Goal: Task Accomplishment & Management: Complete application form

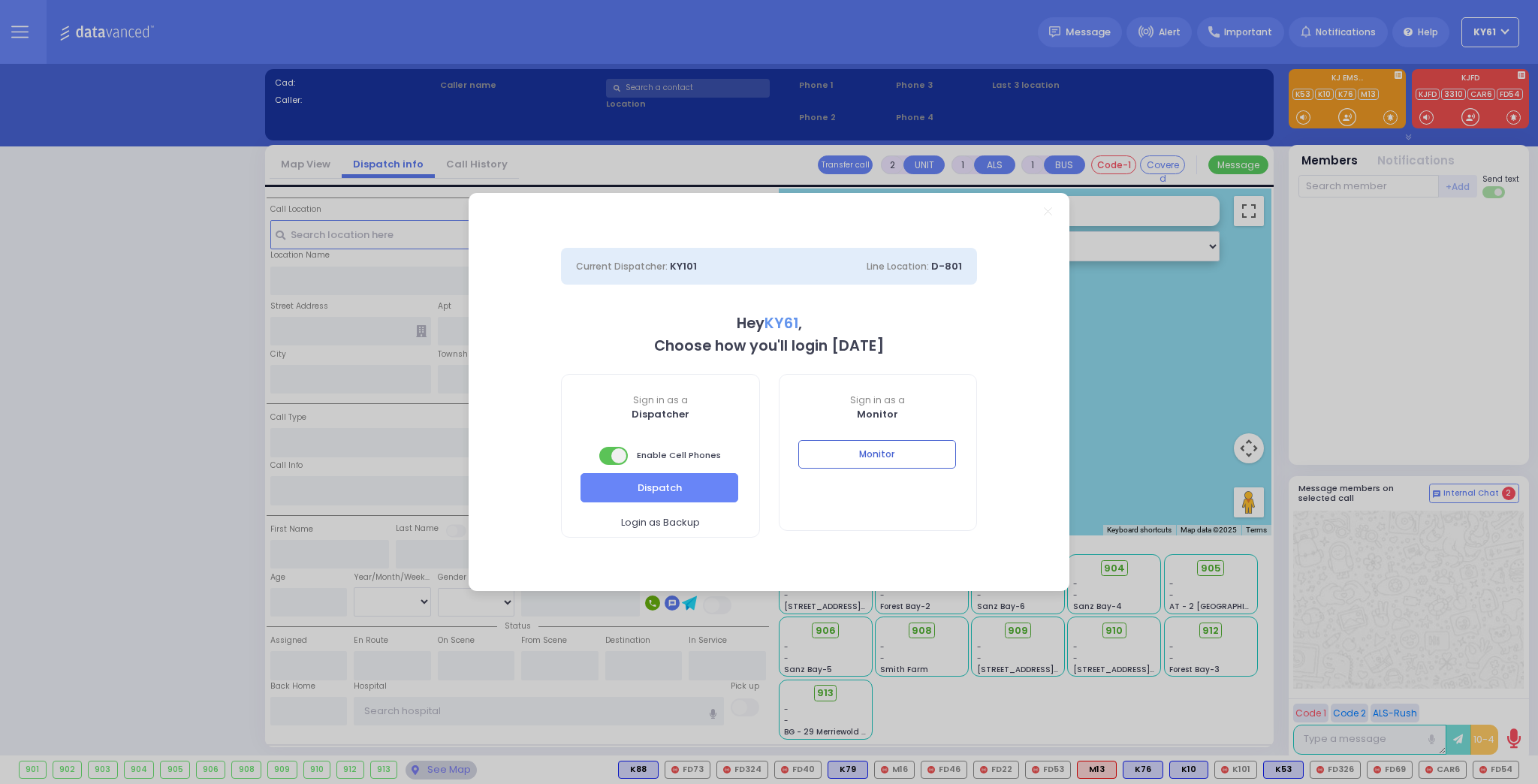
select select "7"
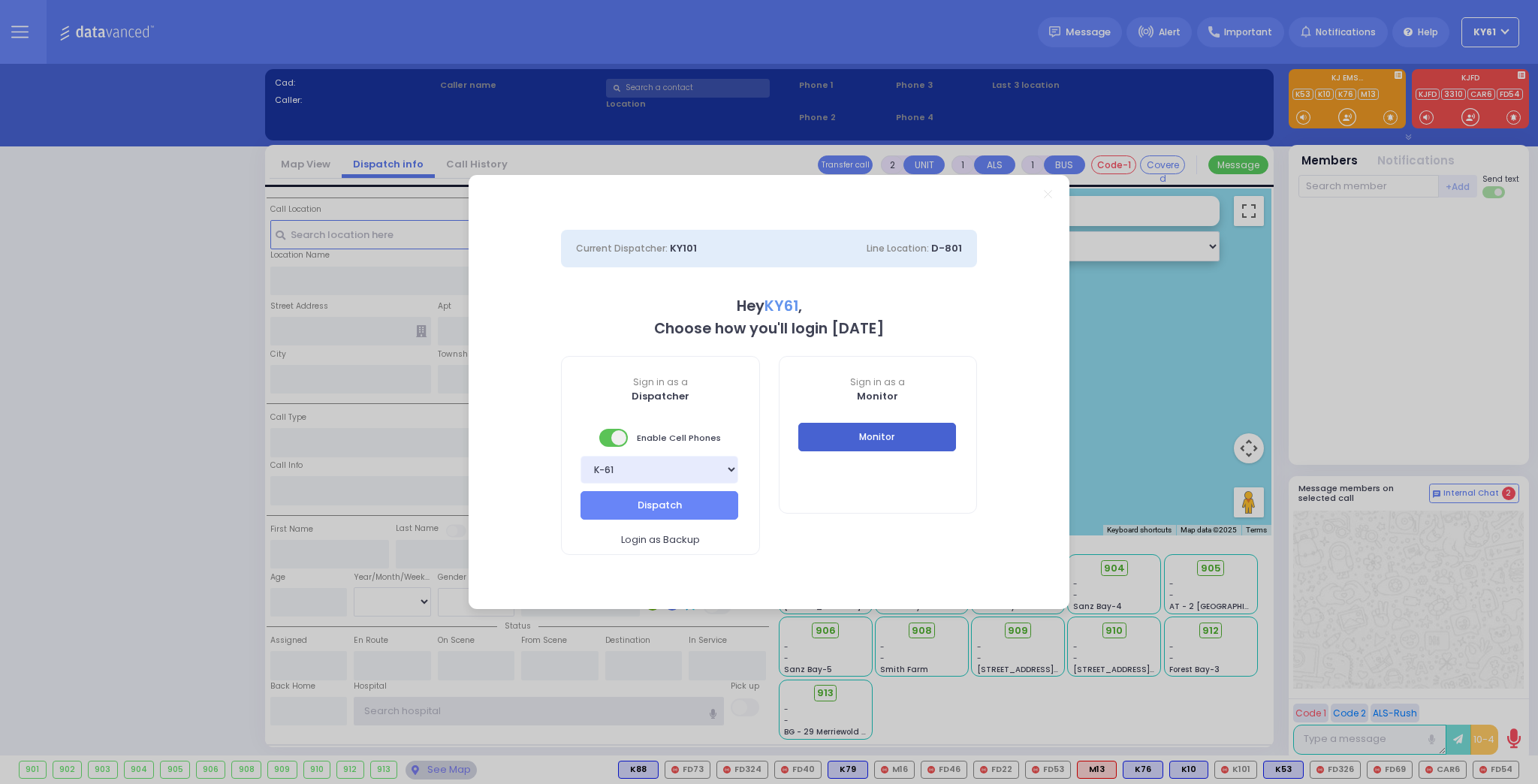
type input "ky61"
drag, startPoint x: 916, startPoint y: 443, endPoint x: 926, endPoint y: 444, distance: 10.0
click at [916, 443] on button "Monitor" at bounding box center [877, 437] width 158 height 29
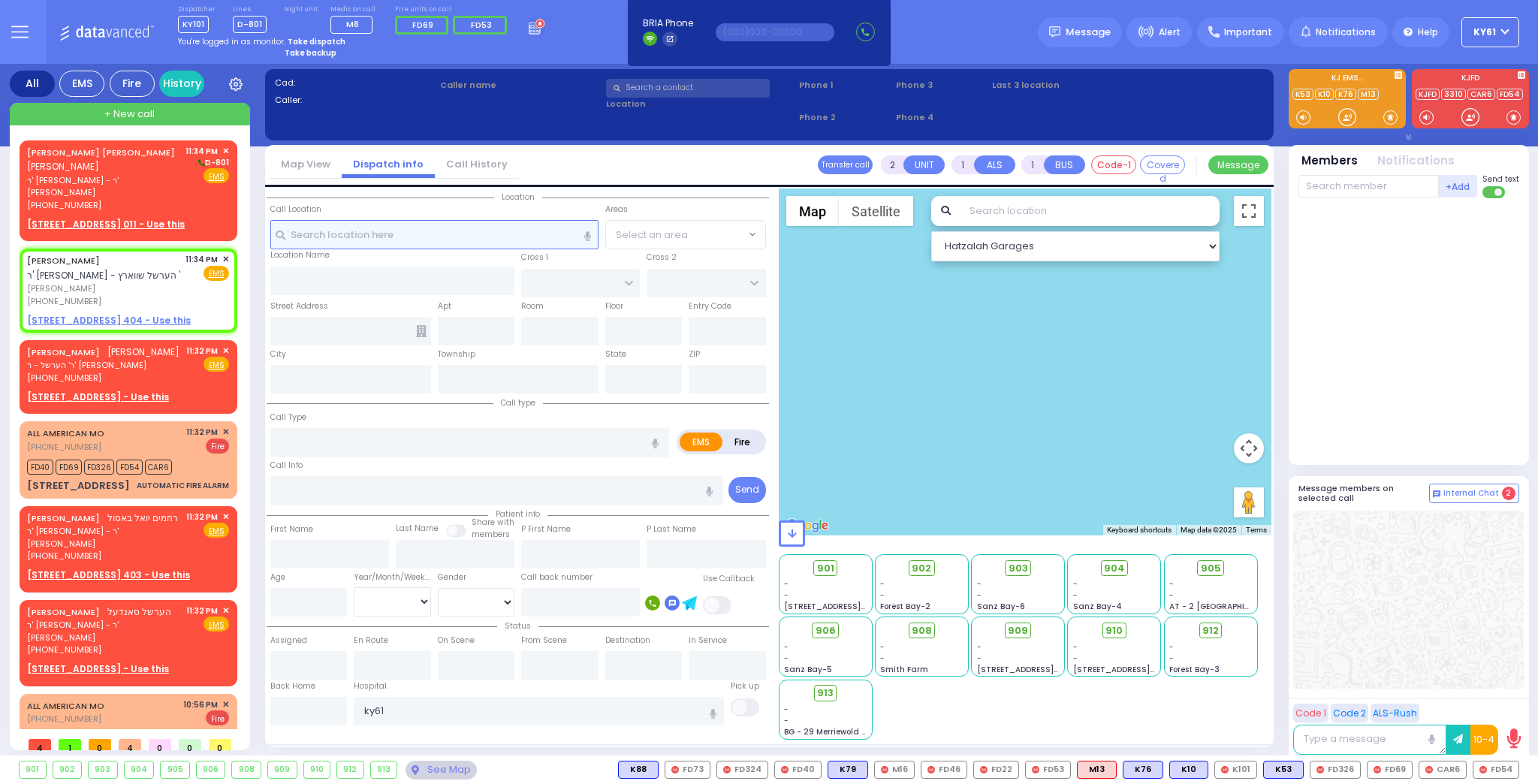
select select
radio input "true"
type input "ELIMYLECH"
type input "[PERSON_NAME]"
select select
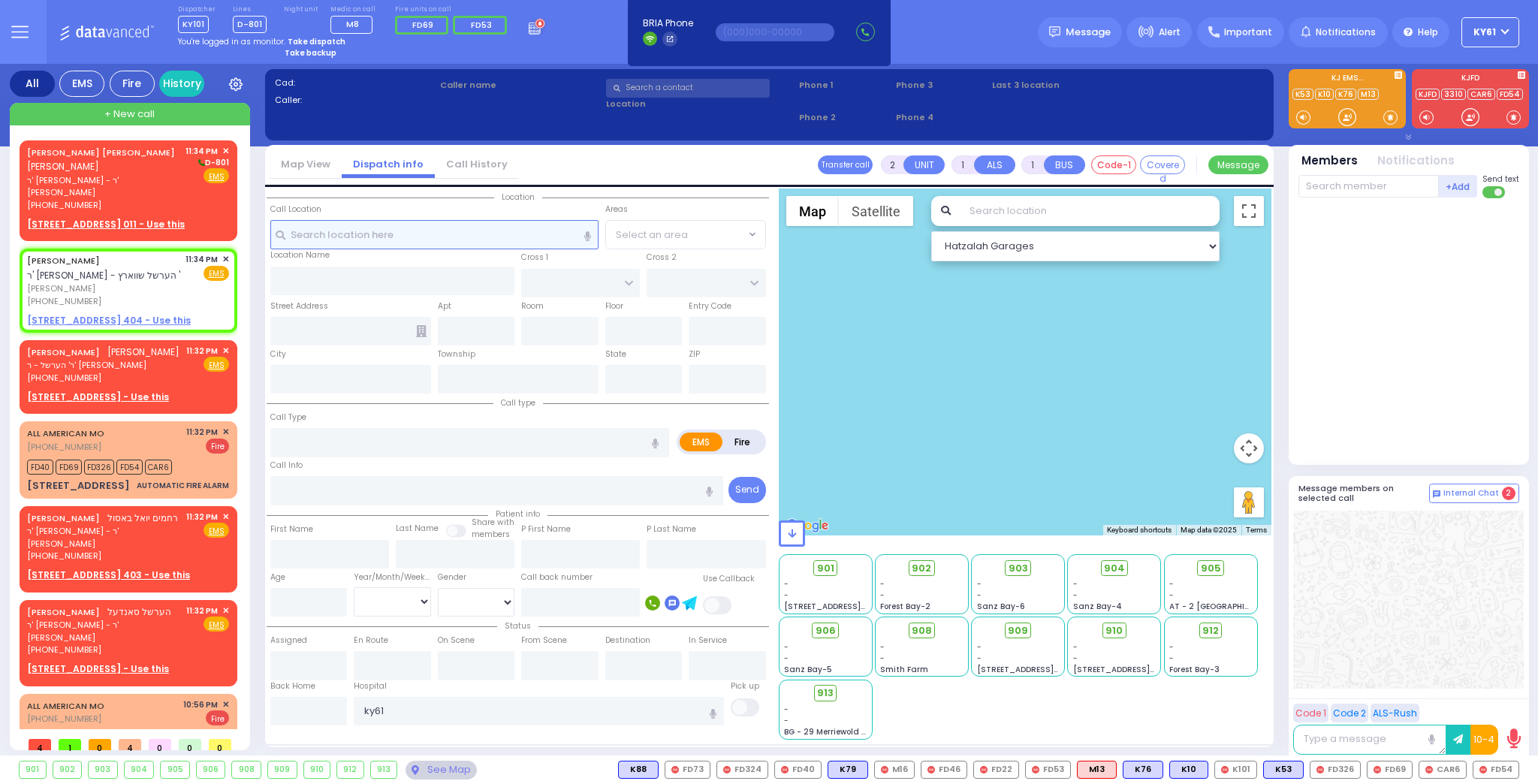
type input "23:34"
select select "Hatzalah Garages"
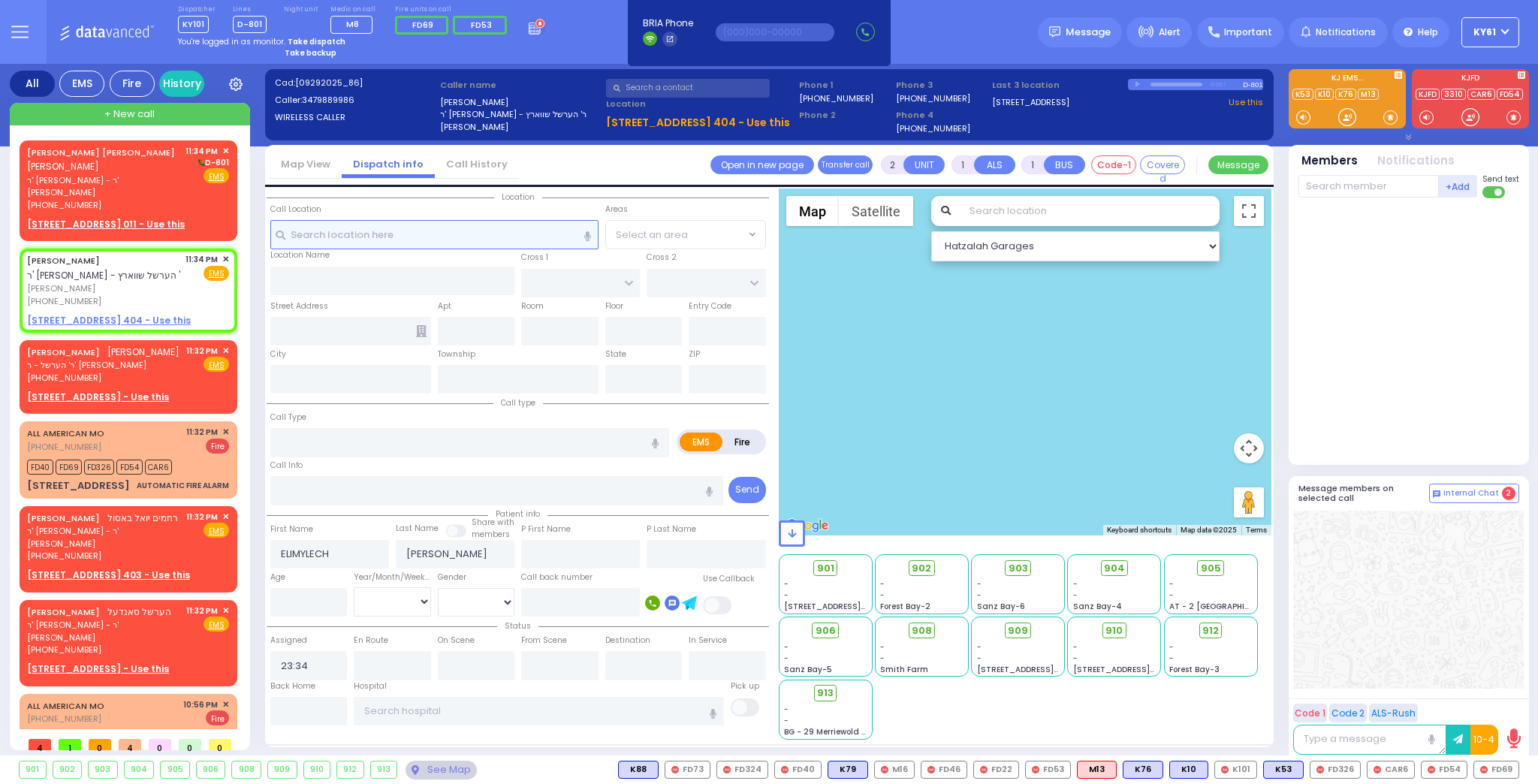
select select
radio input "true"
select select
select select "Hatzalah Garages"
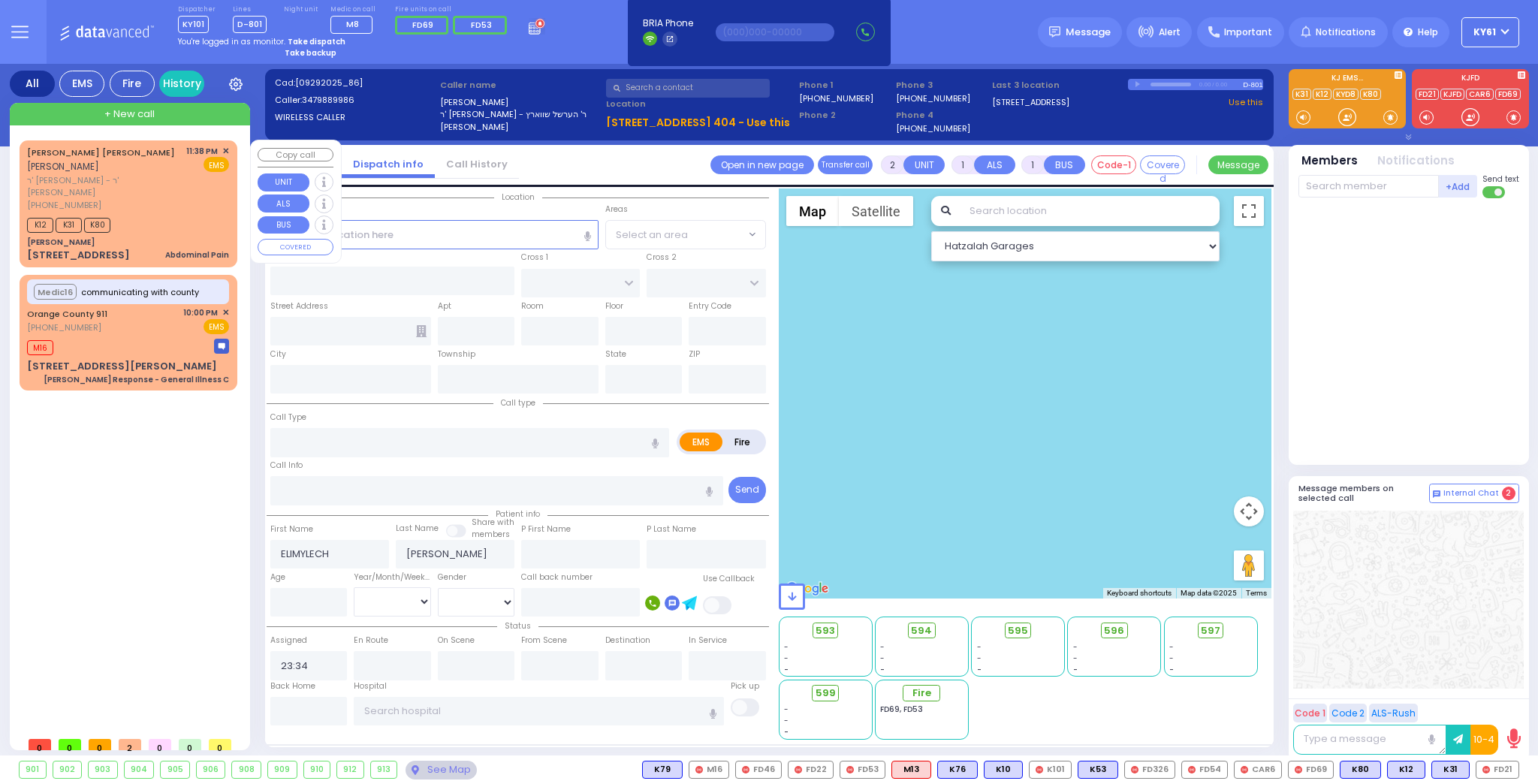
drag, startPoint x: 183, startPoint y: 193, endPoint x: 193, endPoint y: 194, distance: 10.0
click at [186, 214] on div "K12 K31 K80" at bounding box center [128, 223] width 202 height 19
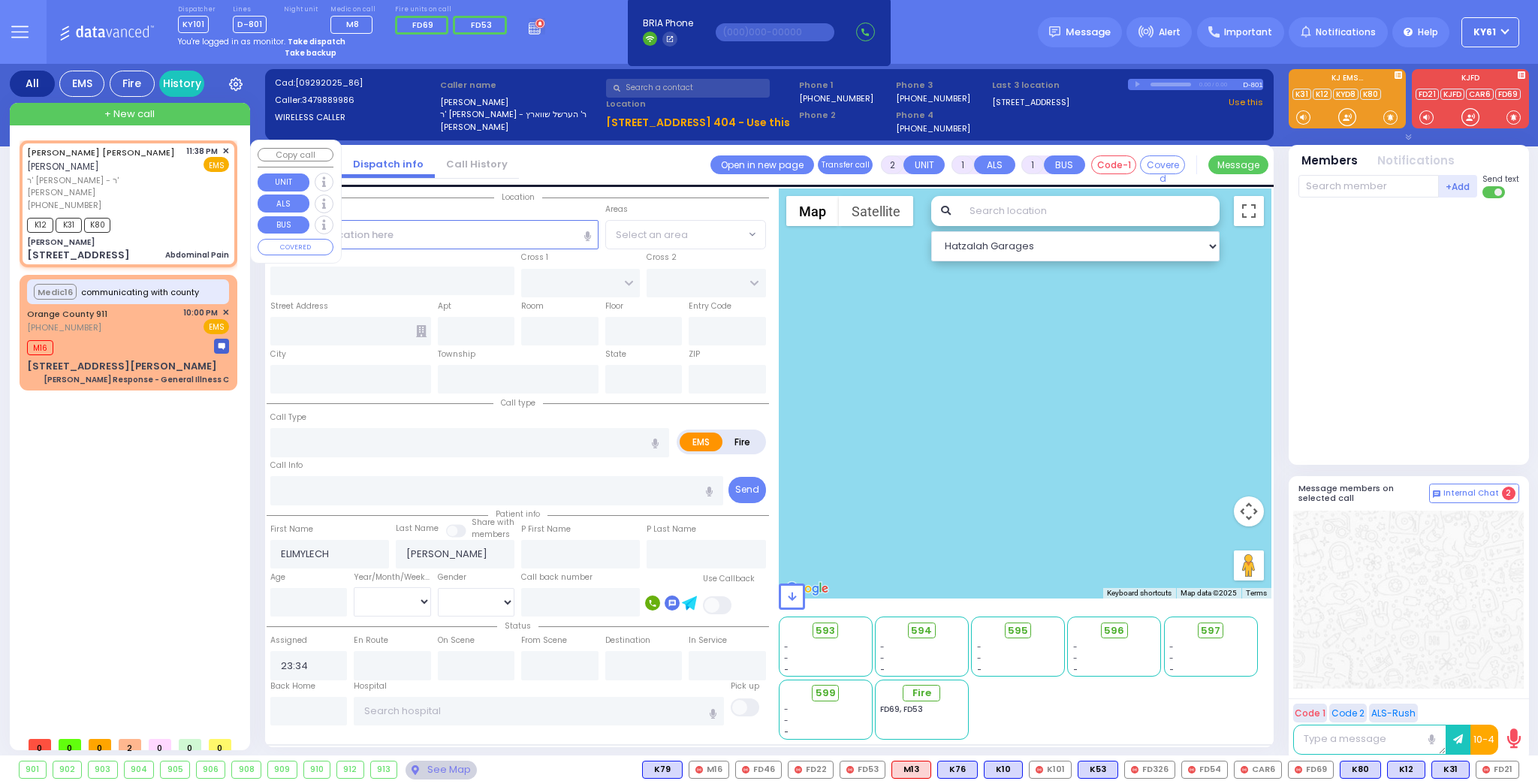
type input "1"
type input "0"
select select
type input "Abdominal Pain"
radio input "true"
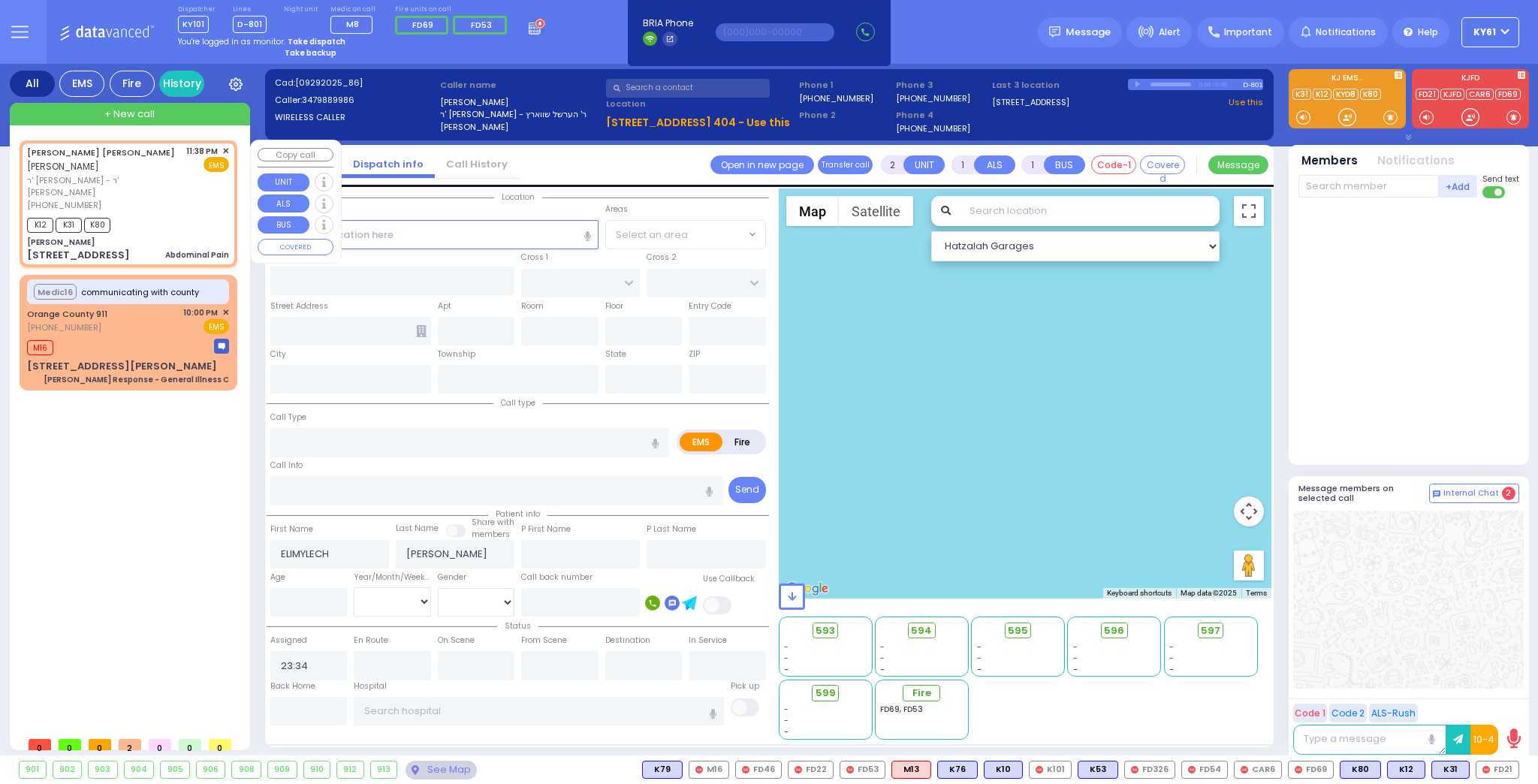
type input "[PERSON_NAME]"
type input "KOHN"
type input "30"
select select "Year"
select select "[DEMOGRAPHIC_DATA]"
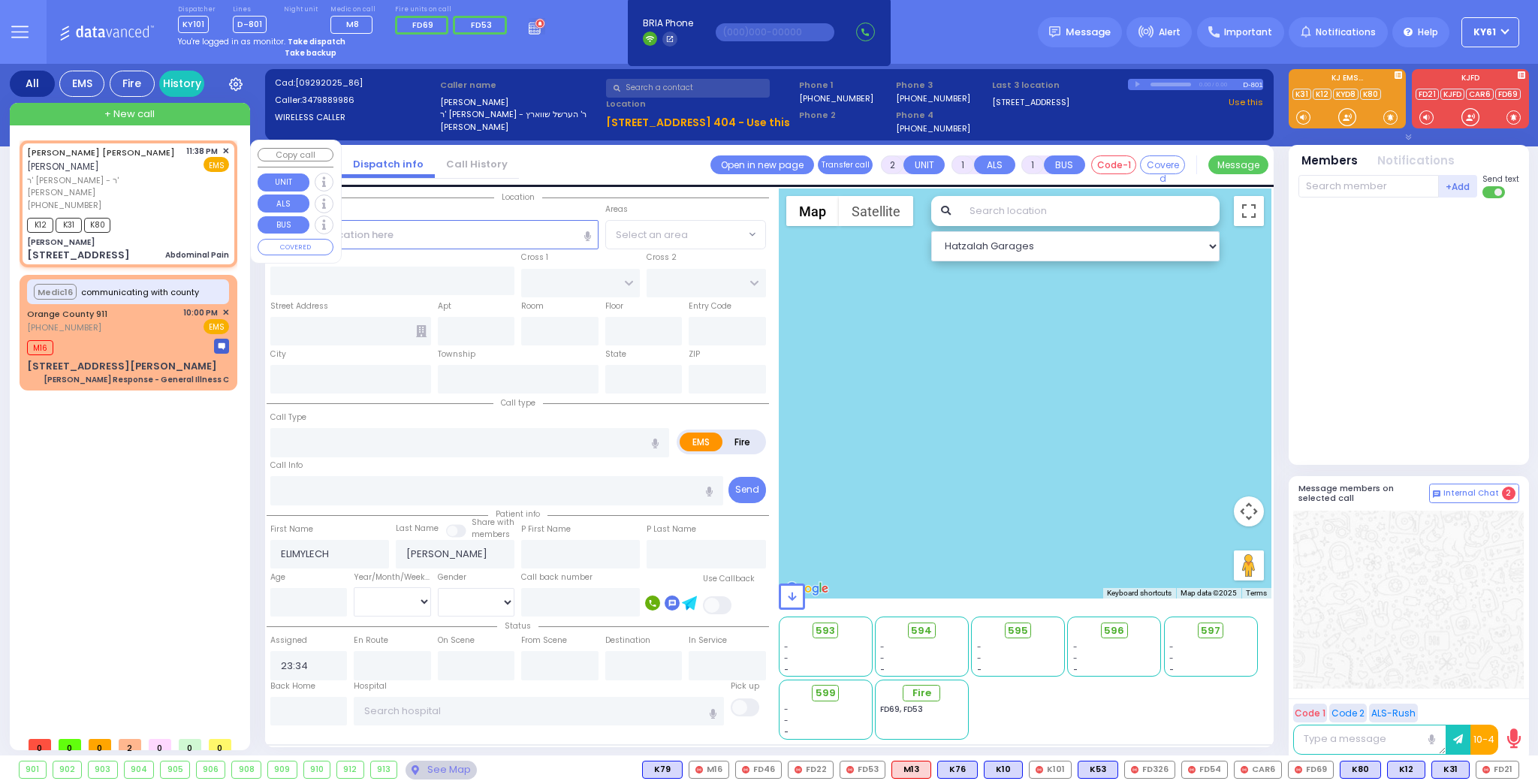
type input "23:38"
type input "23:40"
select select "Hatzalah Garages"
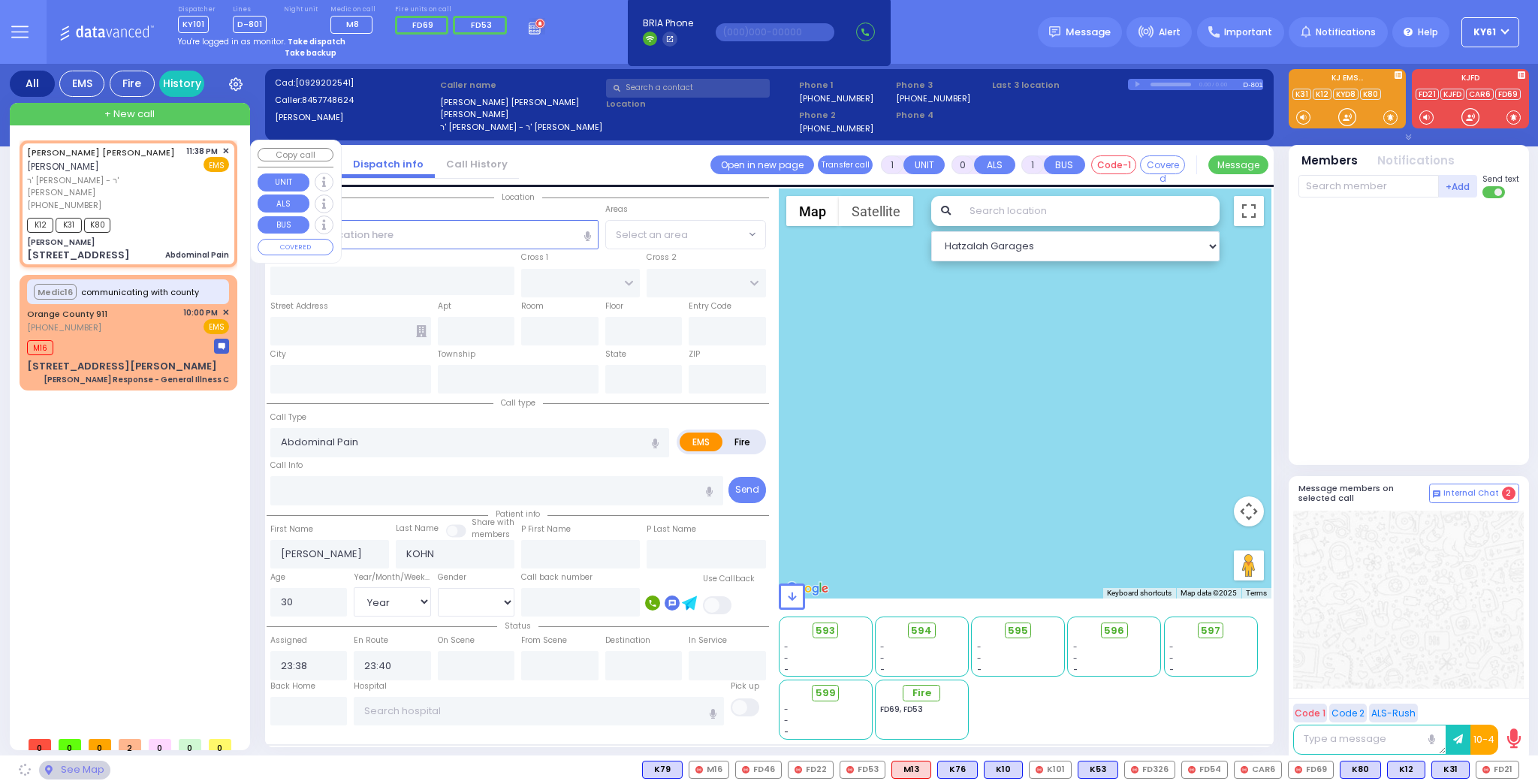
type input "[PERSON_NAME]"
type input "[GEOGRAPHIC_DATA]"
type input "[STREET_ADDRESS]"
type input "Monroe"
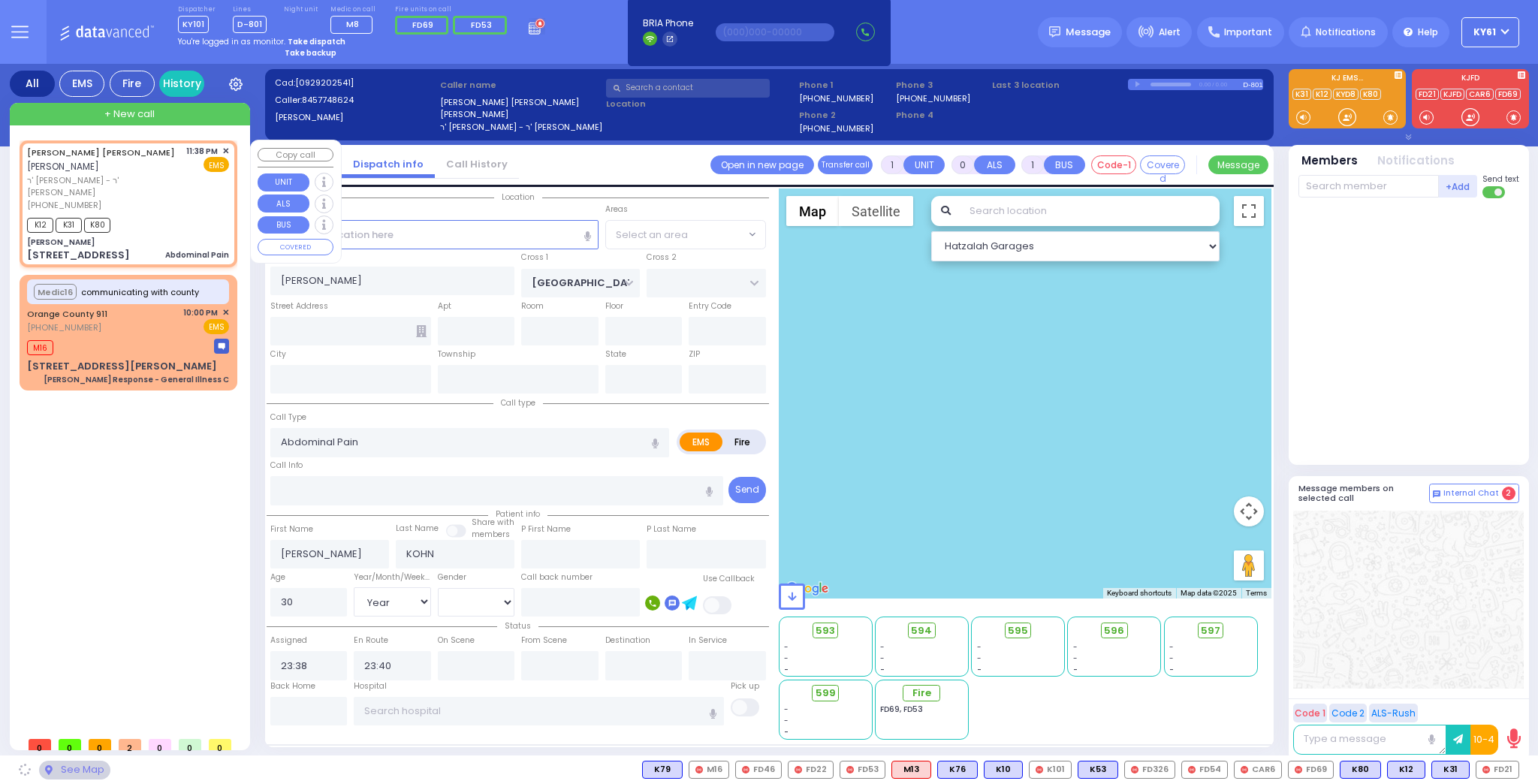
type input "[US_STATE]"
type input "10950"
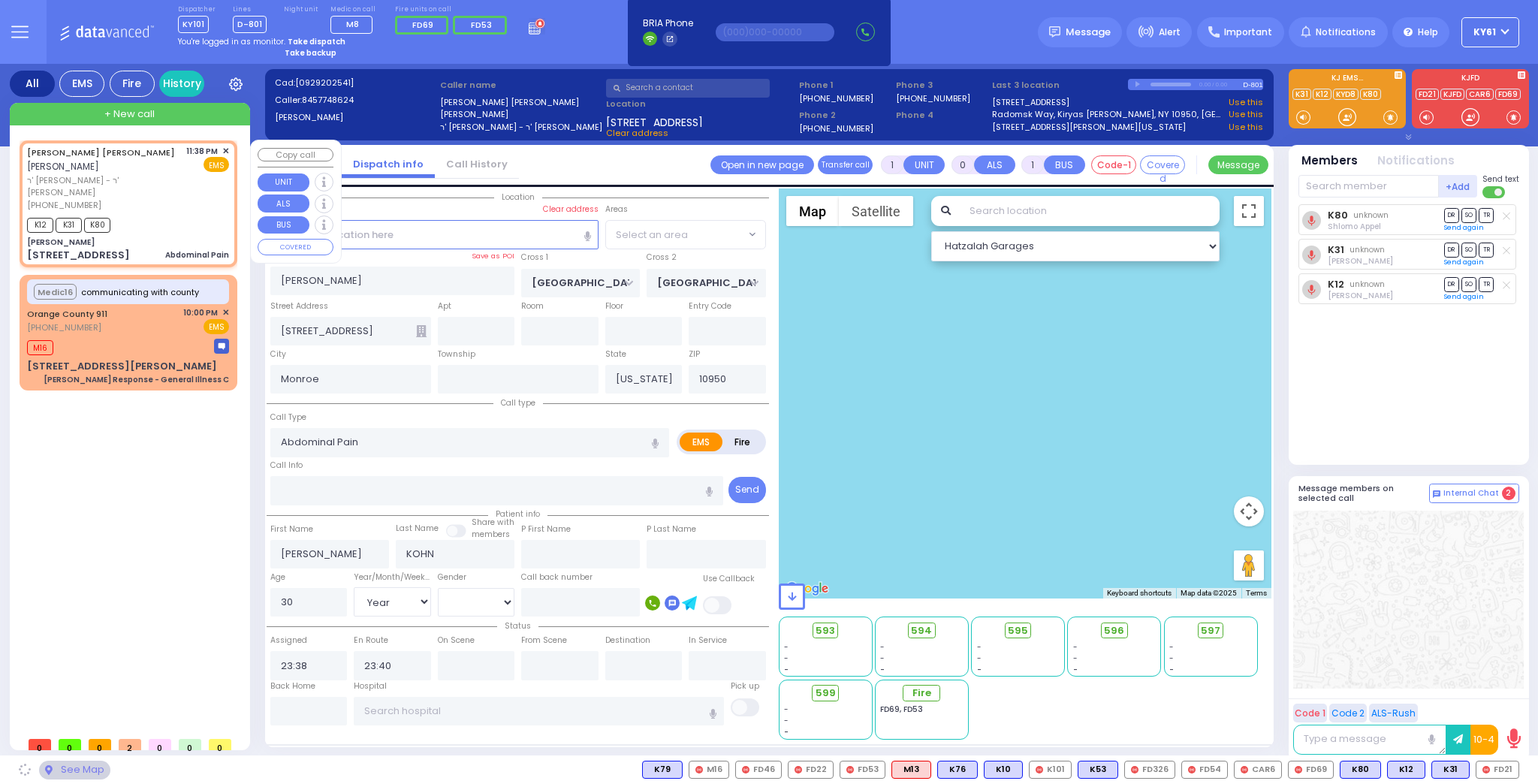
select select "SECTION 5"
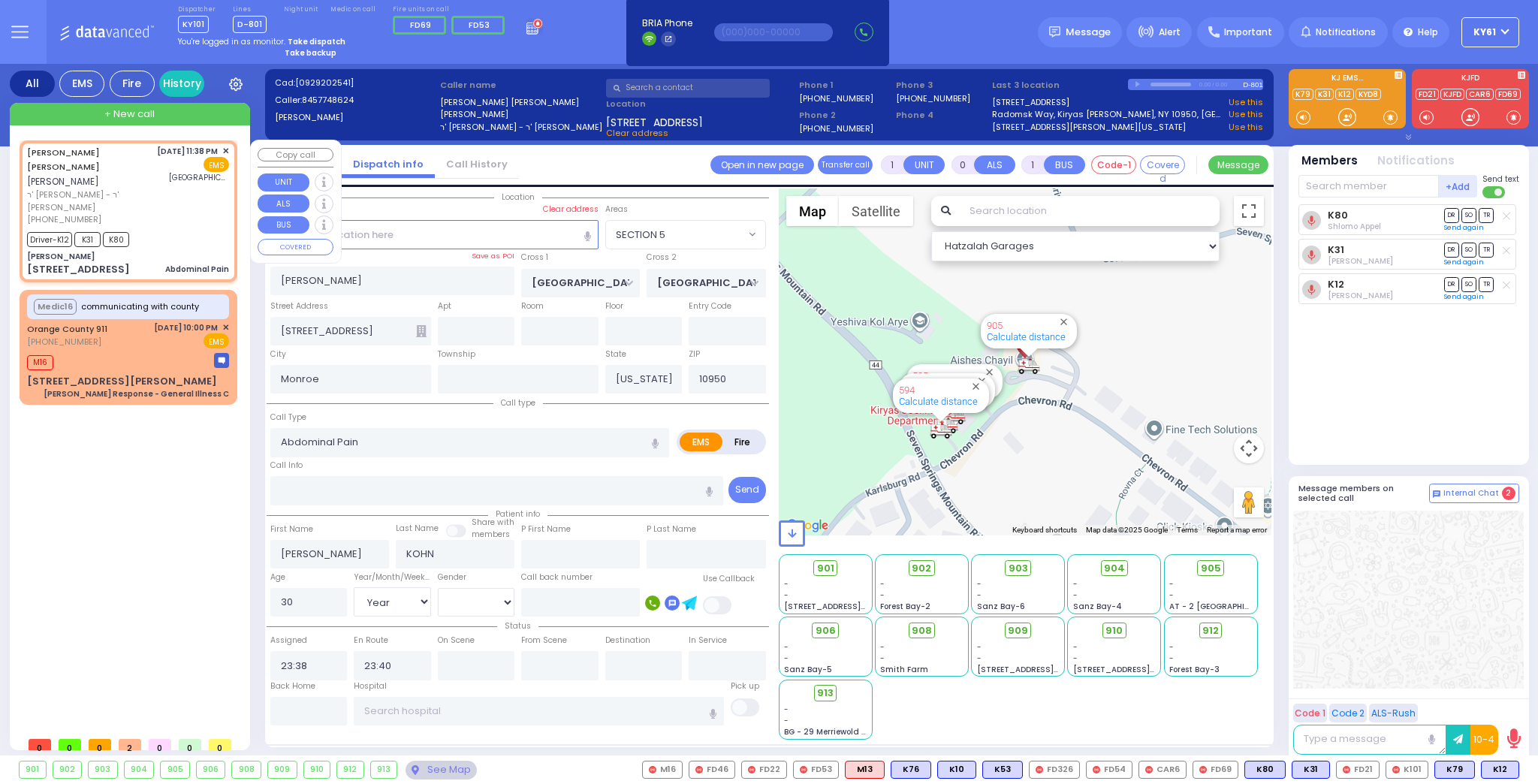
select select
radio input "true"
select select "Year"
select select "[DEMOGRAPHIC_DATA]"
type input "00:08"
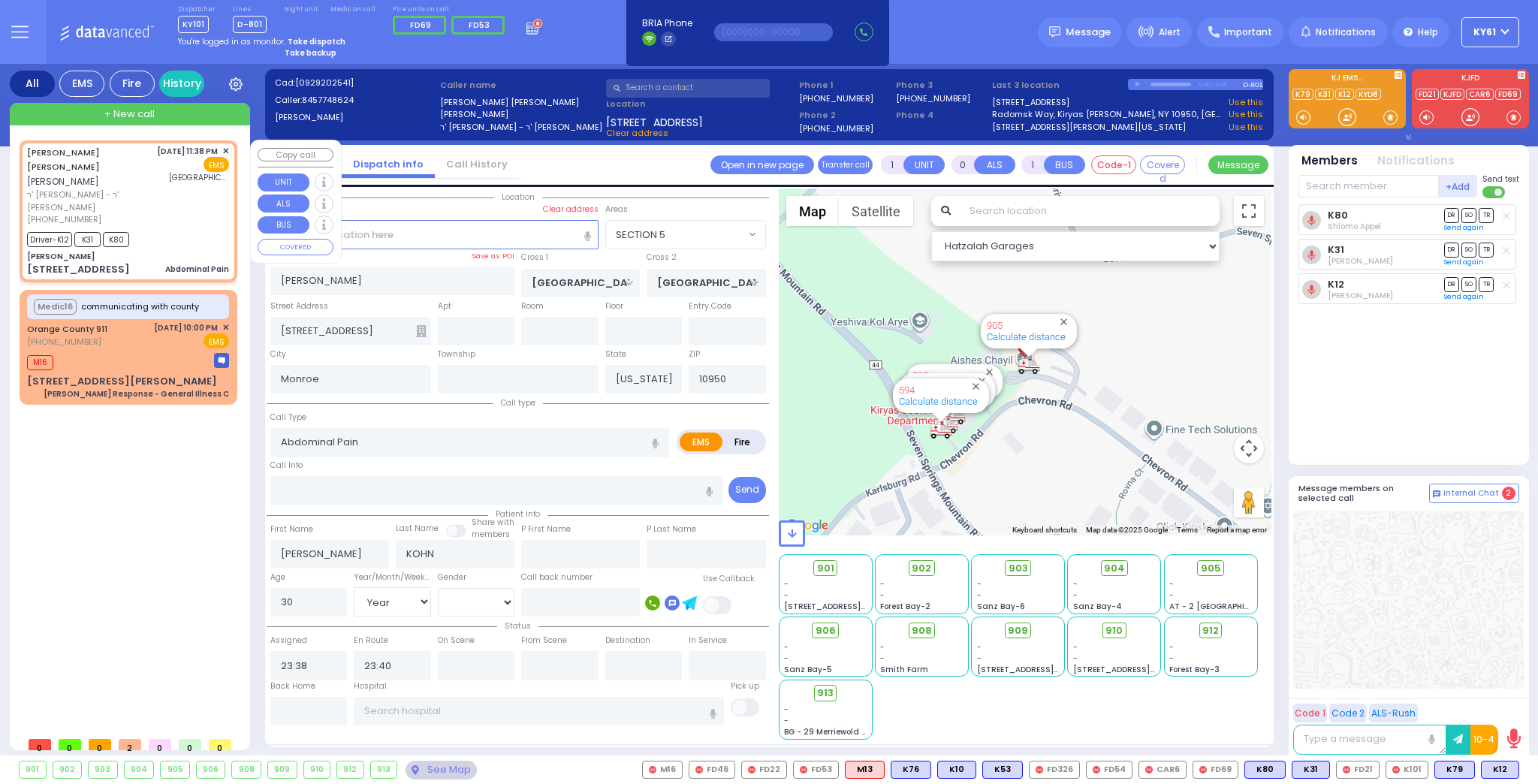
type input "[GEOGRAPHIC_DATA] ([GEOGRAPHIC_DATA])"
select select "Hatzalah Garages"
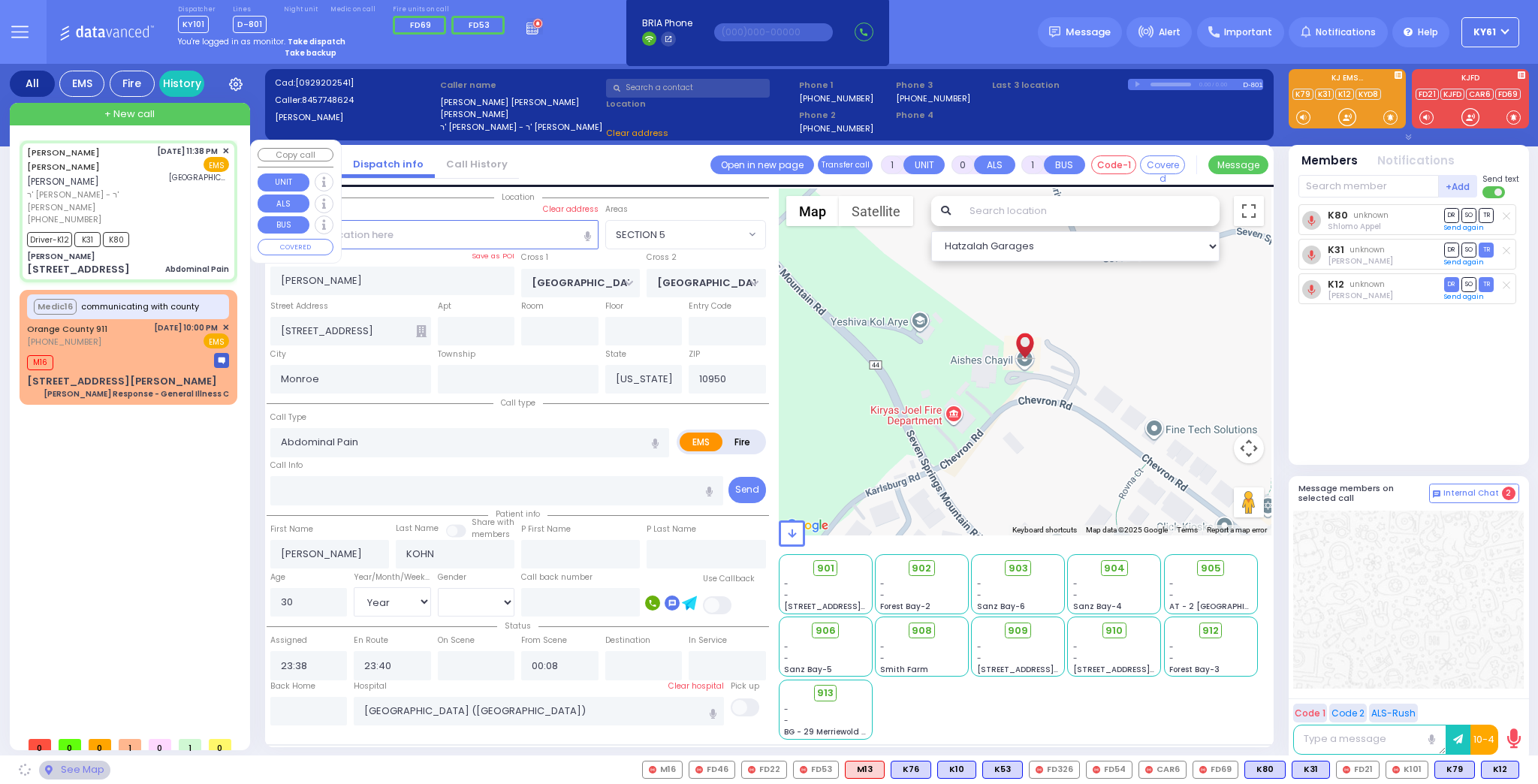
select select
radio input "true"
select select "Year"
select select "[DEMOGRAPHIC_DATA]"
select select "Hatzalah Garages"
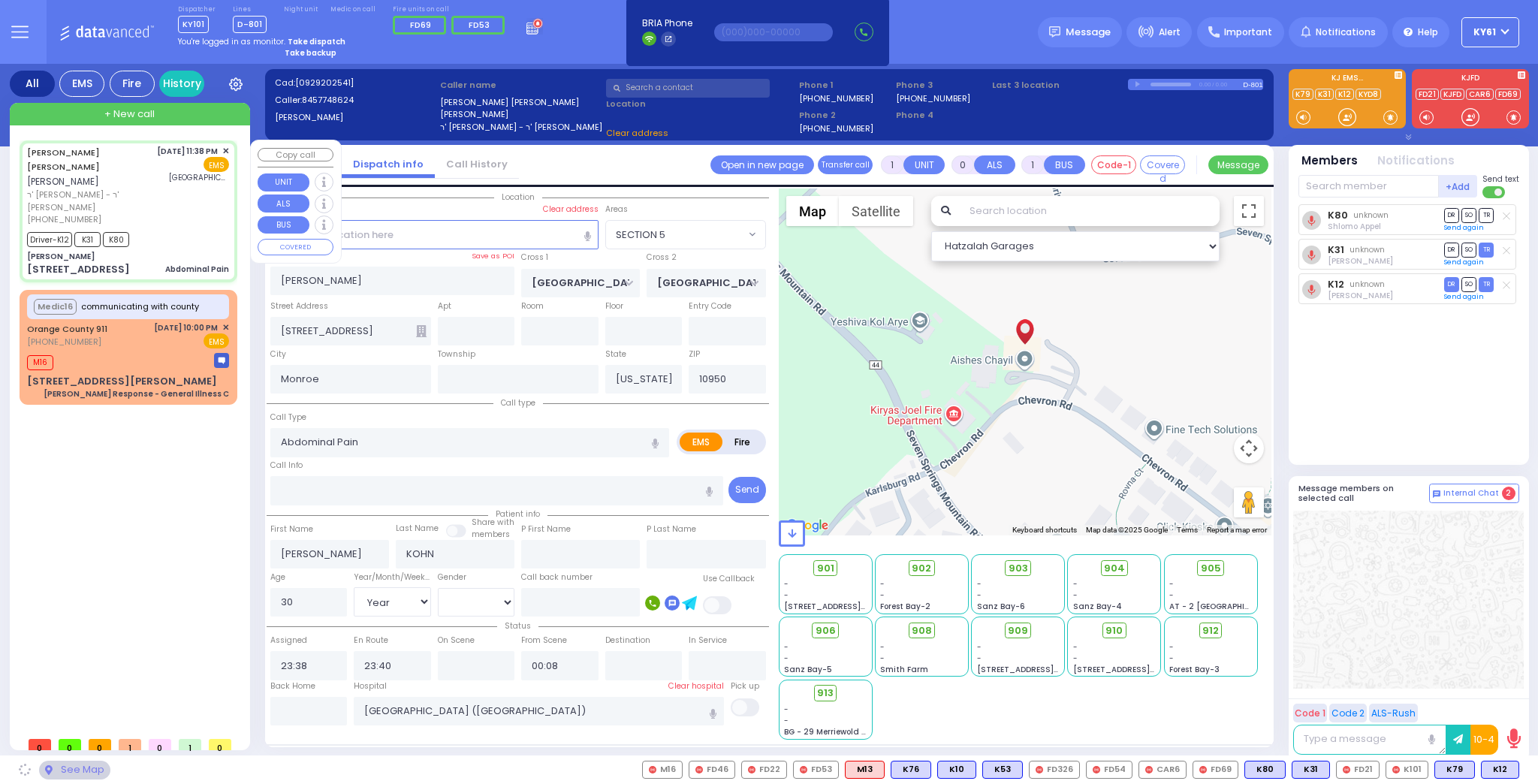
select select
radio input "true"
select select "Year"
select select "[DEMOGRAPHIC_DATA]"
select select "Hatzalah Garages"
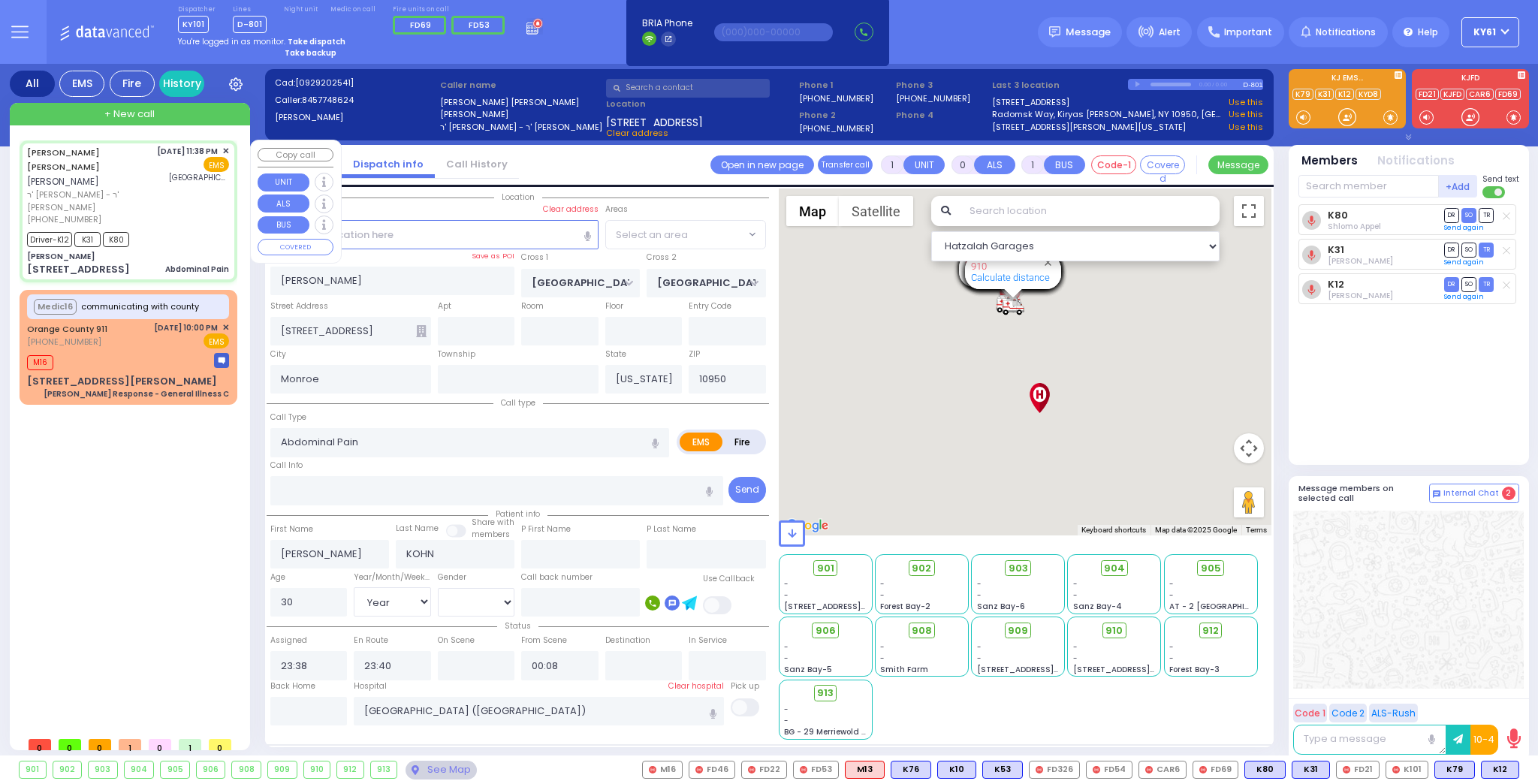
select select "SECTION 5"
select select
radio input "true"
select select "Year"
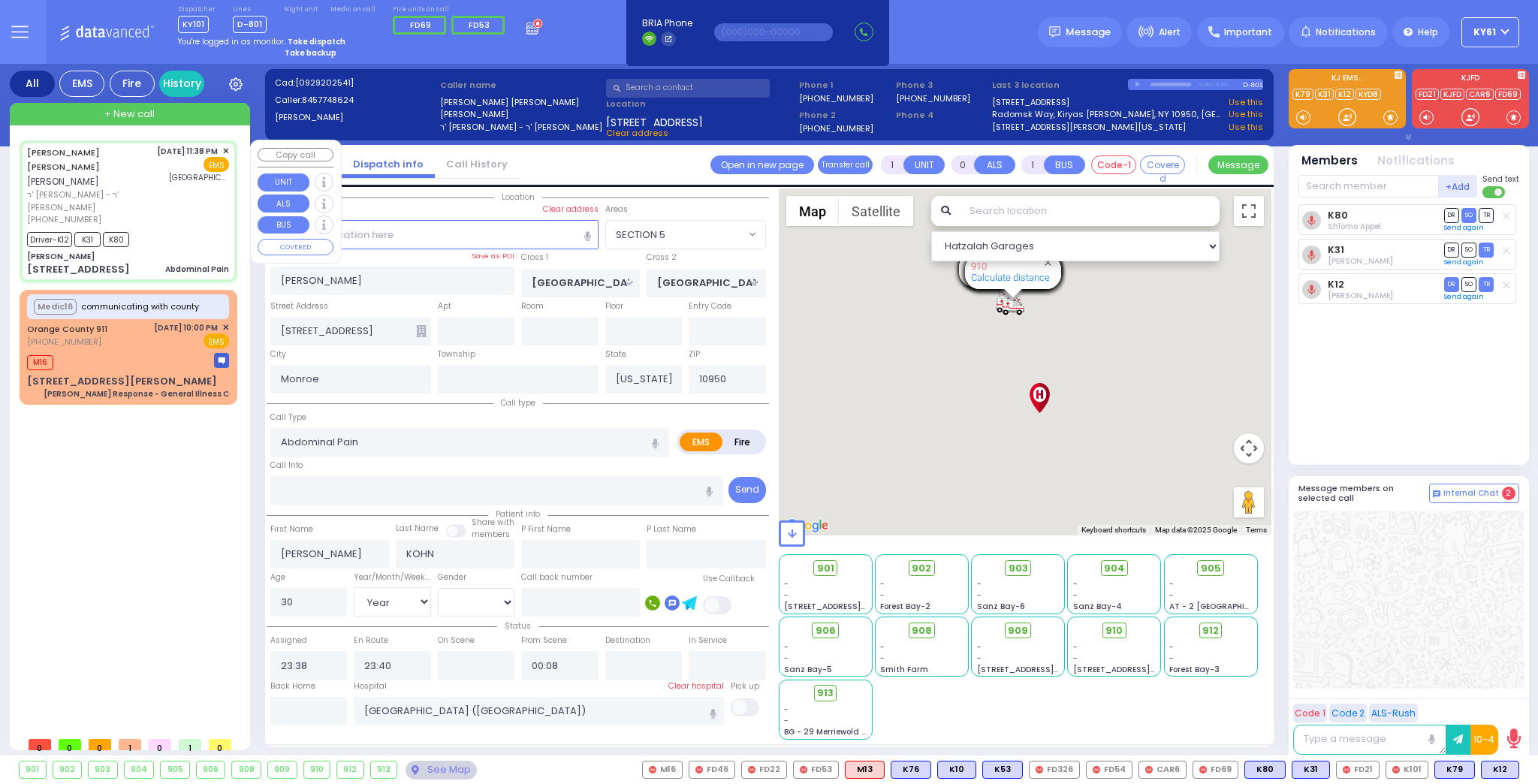
select select "[DEMOGRAPHIC_DATA]"
select select "Hatzalah Garages"
select select "SECTION 5"
select select
radio input "true"
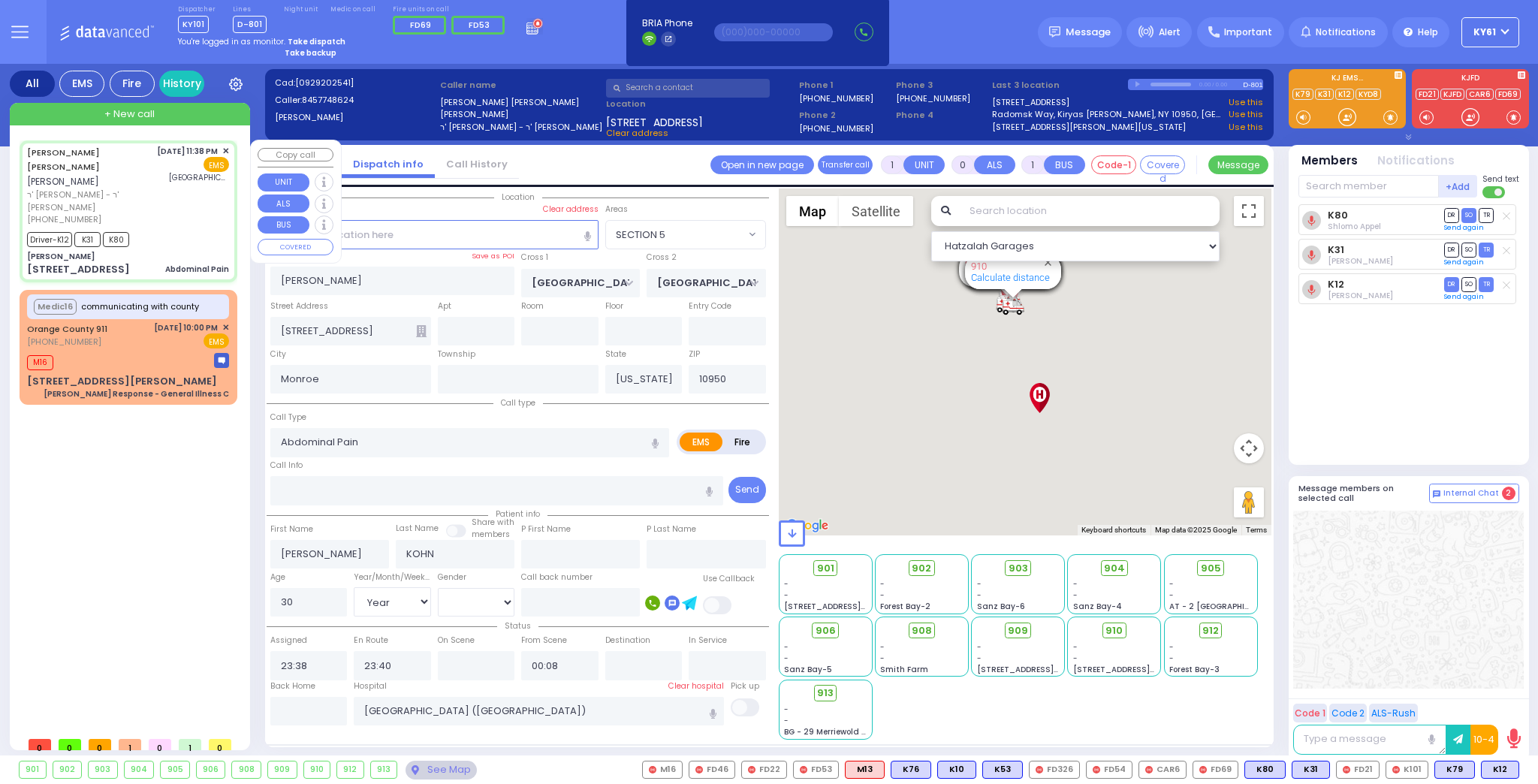
select select "Year"
select select "[DEMOGRAPHIC_DATA]"
type input "23:42"
select select "Hatzalah Garages"
select select "SECTION 5"
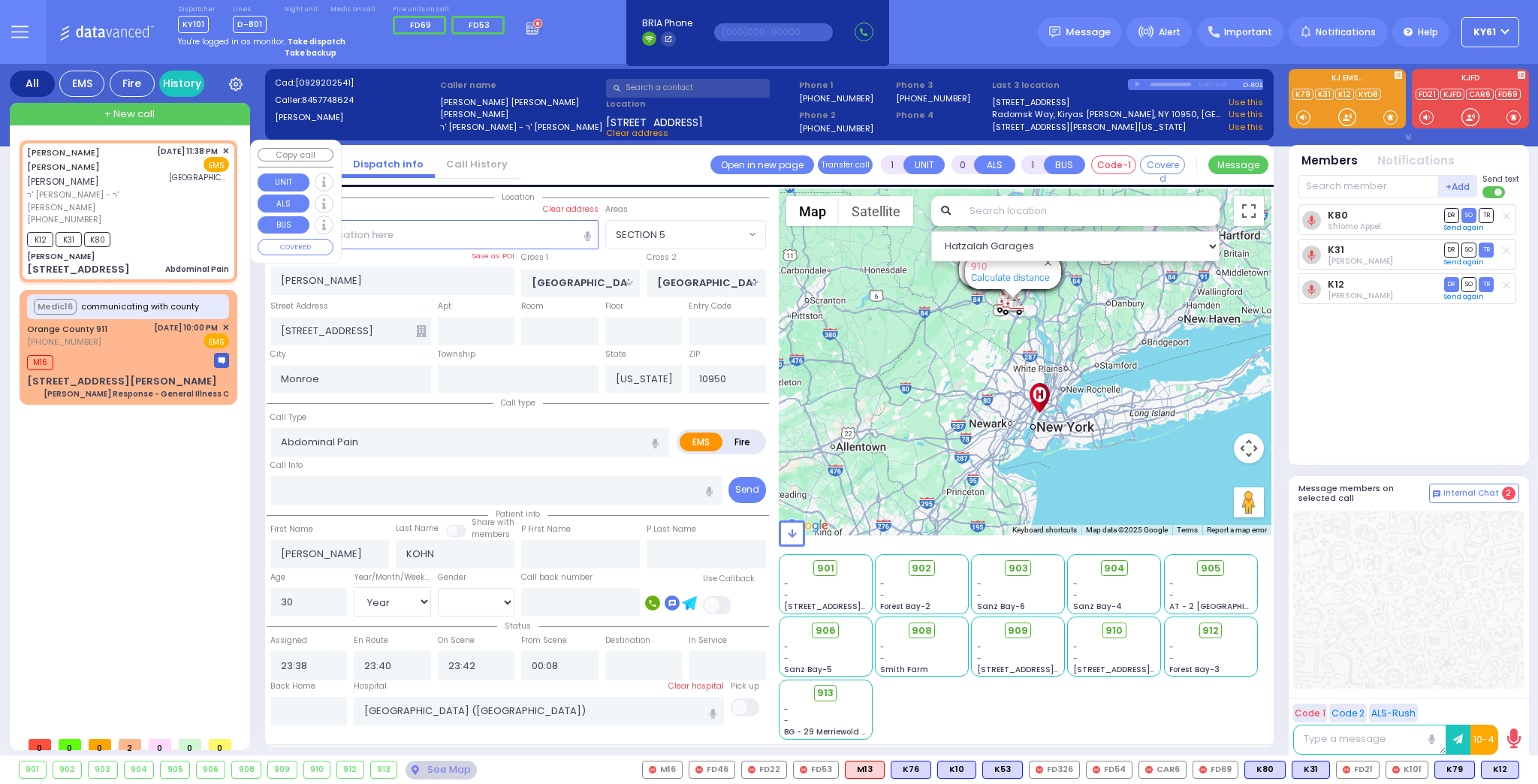
select select
radio input "true"
select select "Year"
select select "[DEMOGRAPHIC_DATA]"
select select "Hatzalah Garages"
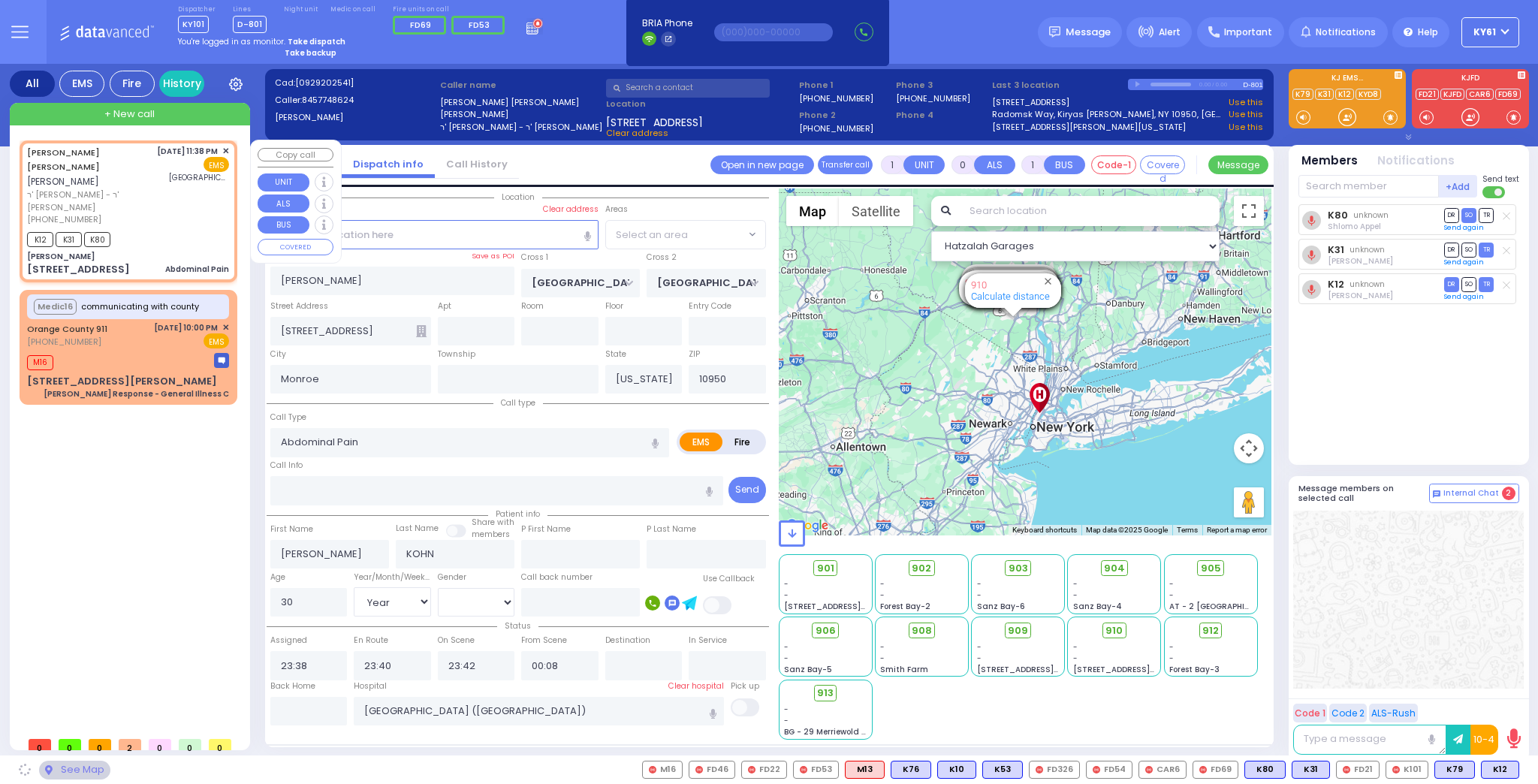
select select "SECTION 5"
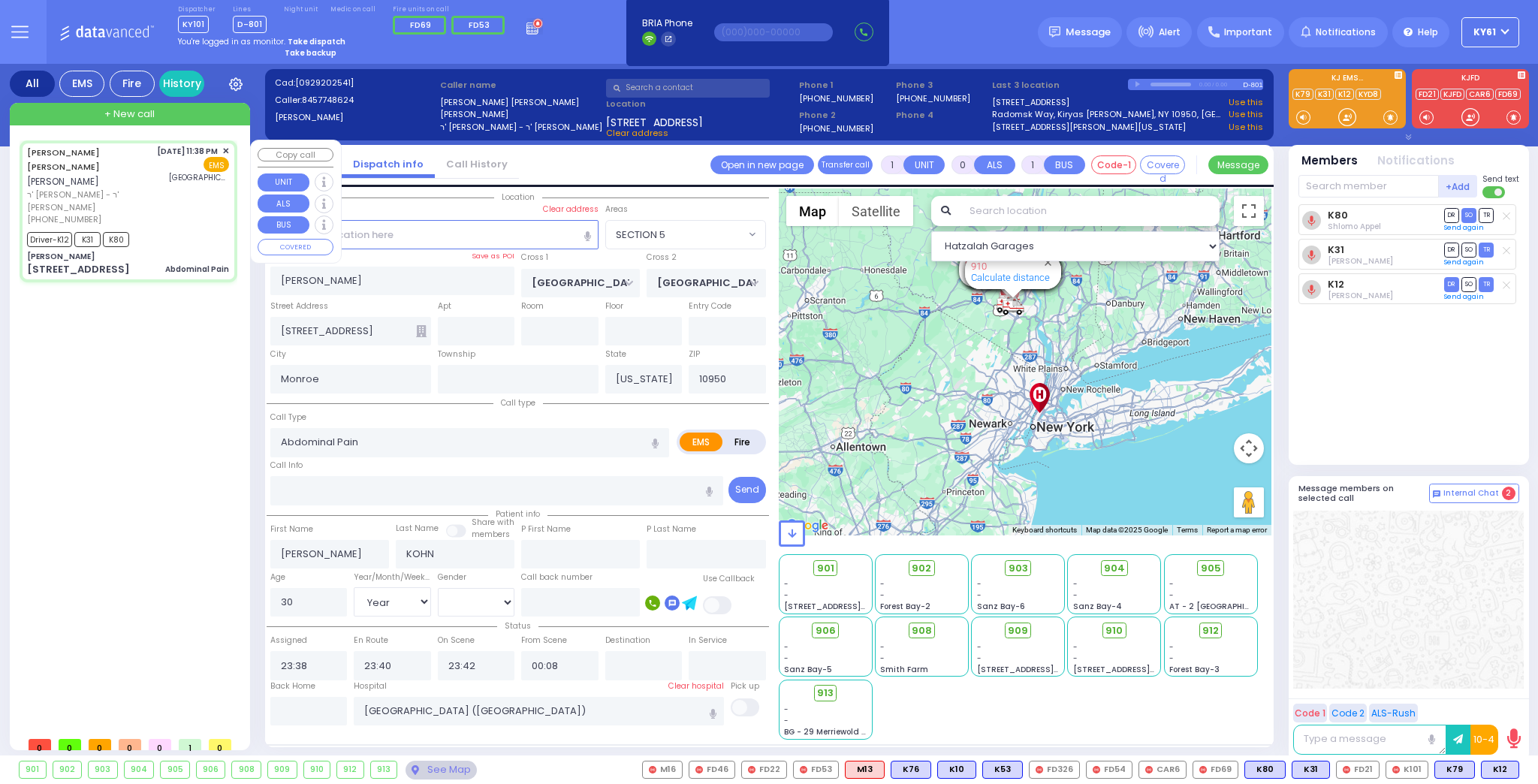
type input "6"
select select
radio input "true"
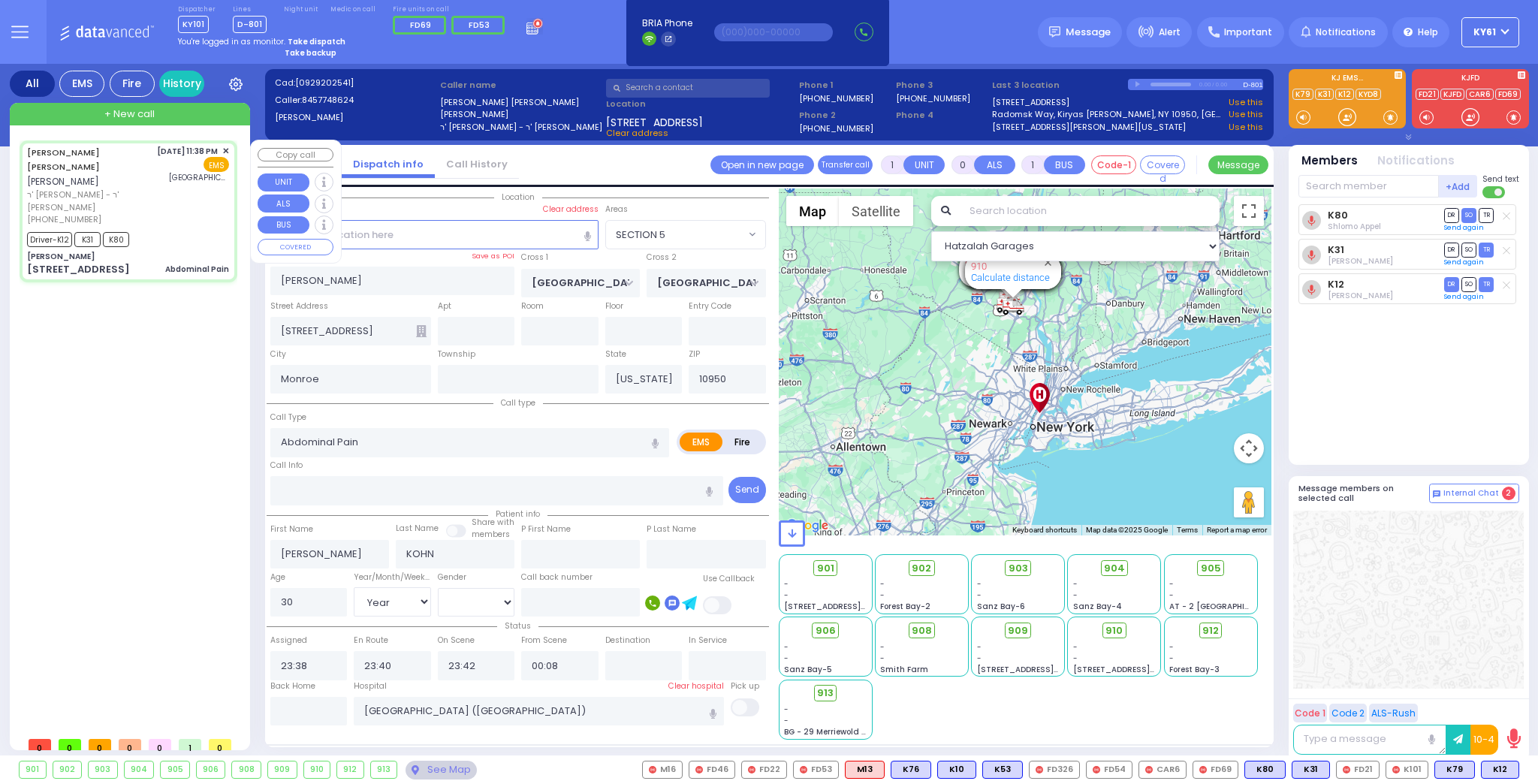
type input "Unknown"
select select "Year"
select select "[DEMOGRAPHIC_DATA]"
select select "Hatzalah Garages"
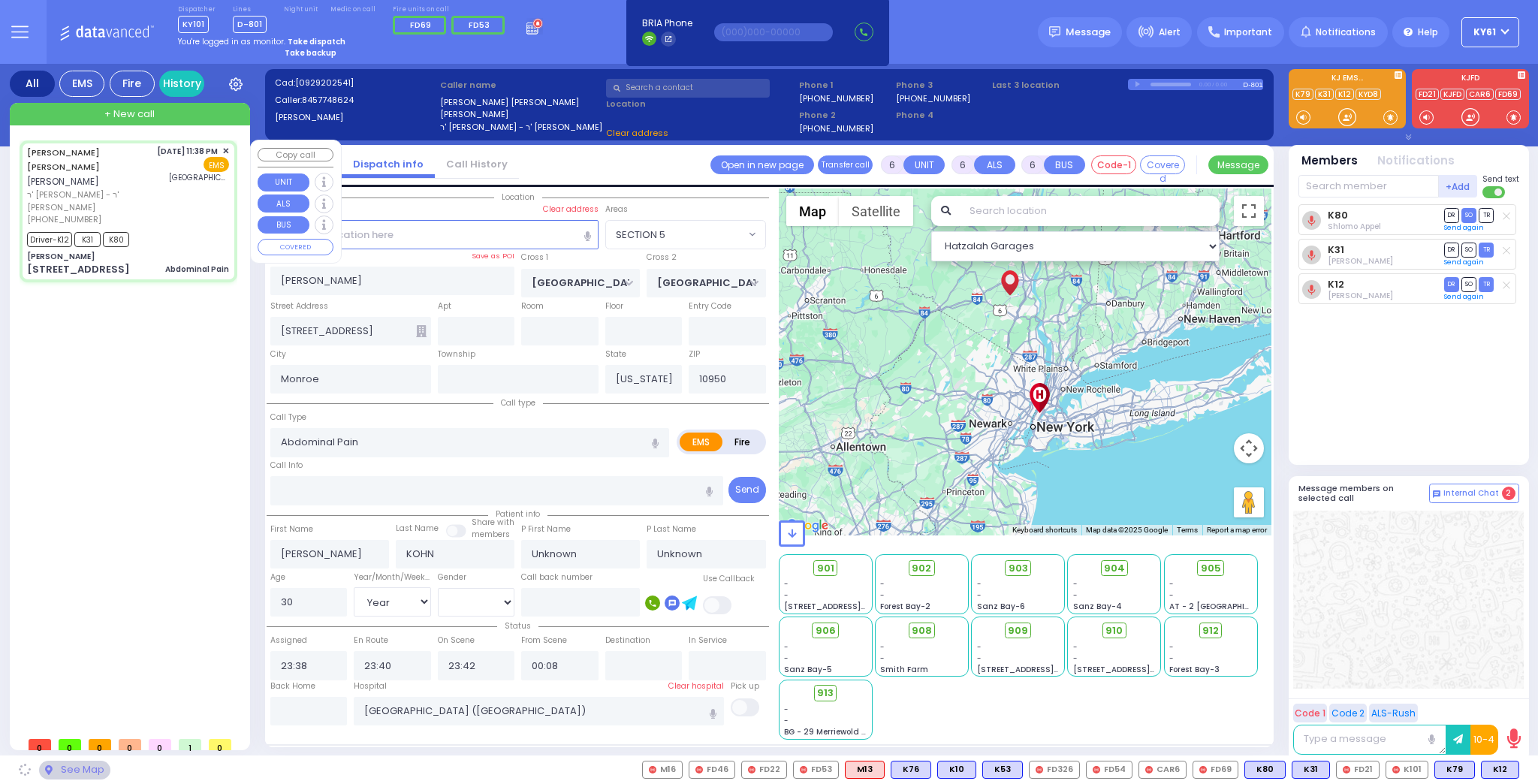
select select
radio input "true"
select select "Year"
select select "[DEMOGRAPHIC_DATA]"
select select "Hatzalah Garages"
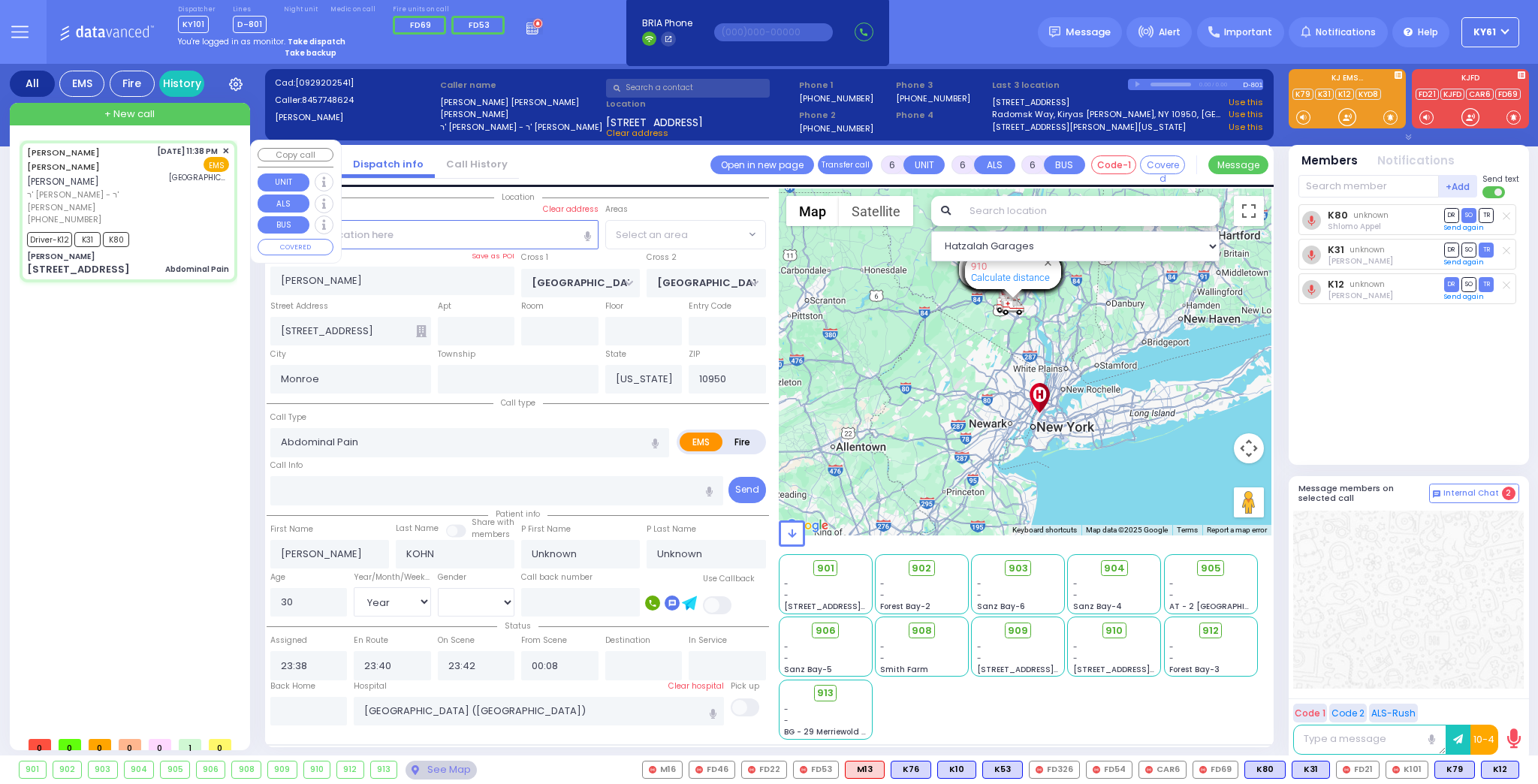
select select "SECTION 5"
select select
radio input "true"
select select "Year"
select select "[DEMOGRAPHIC_DATA]"
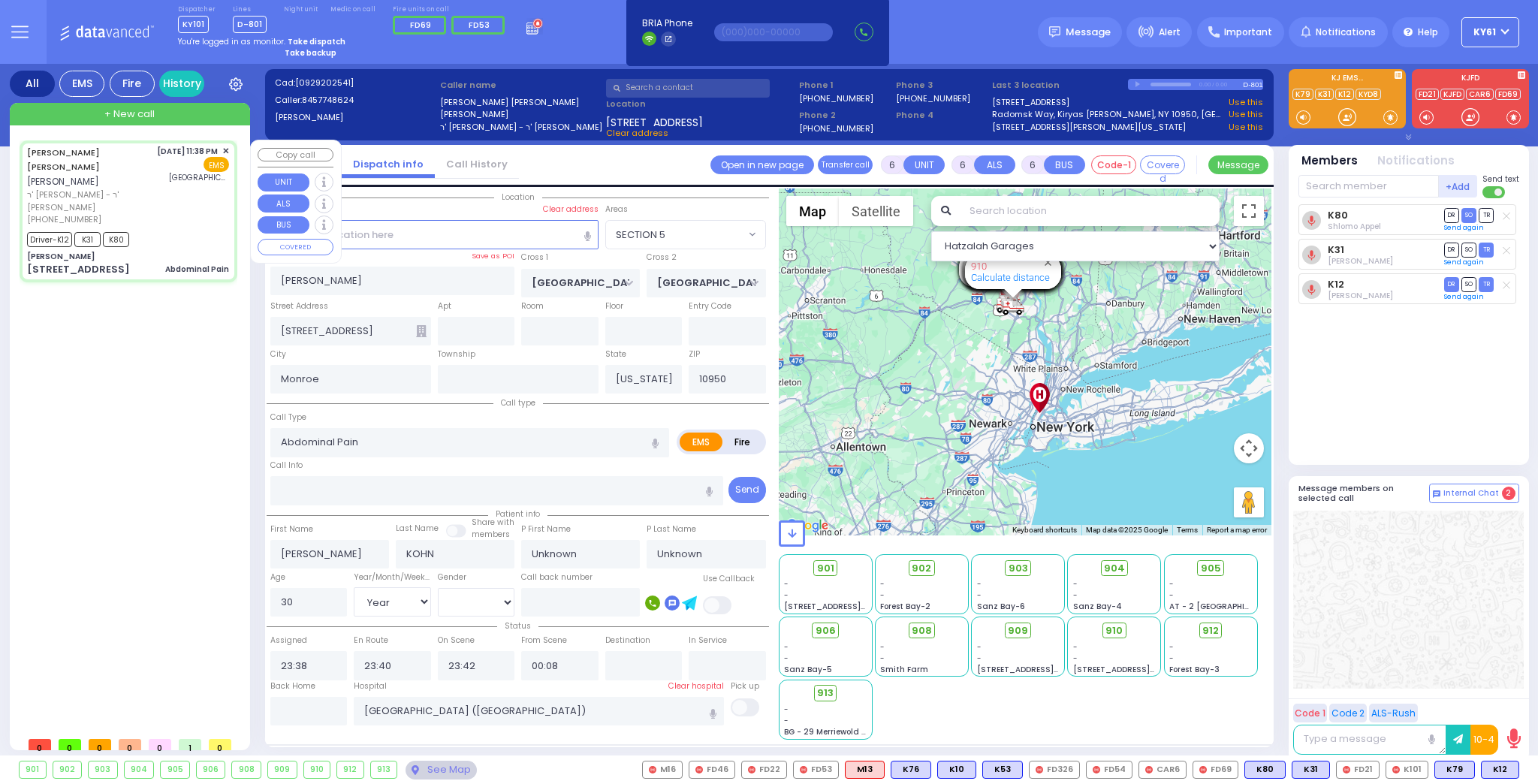
type input "00:03"
select select "Hatzalah Garages"
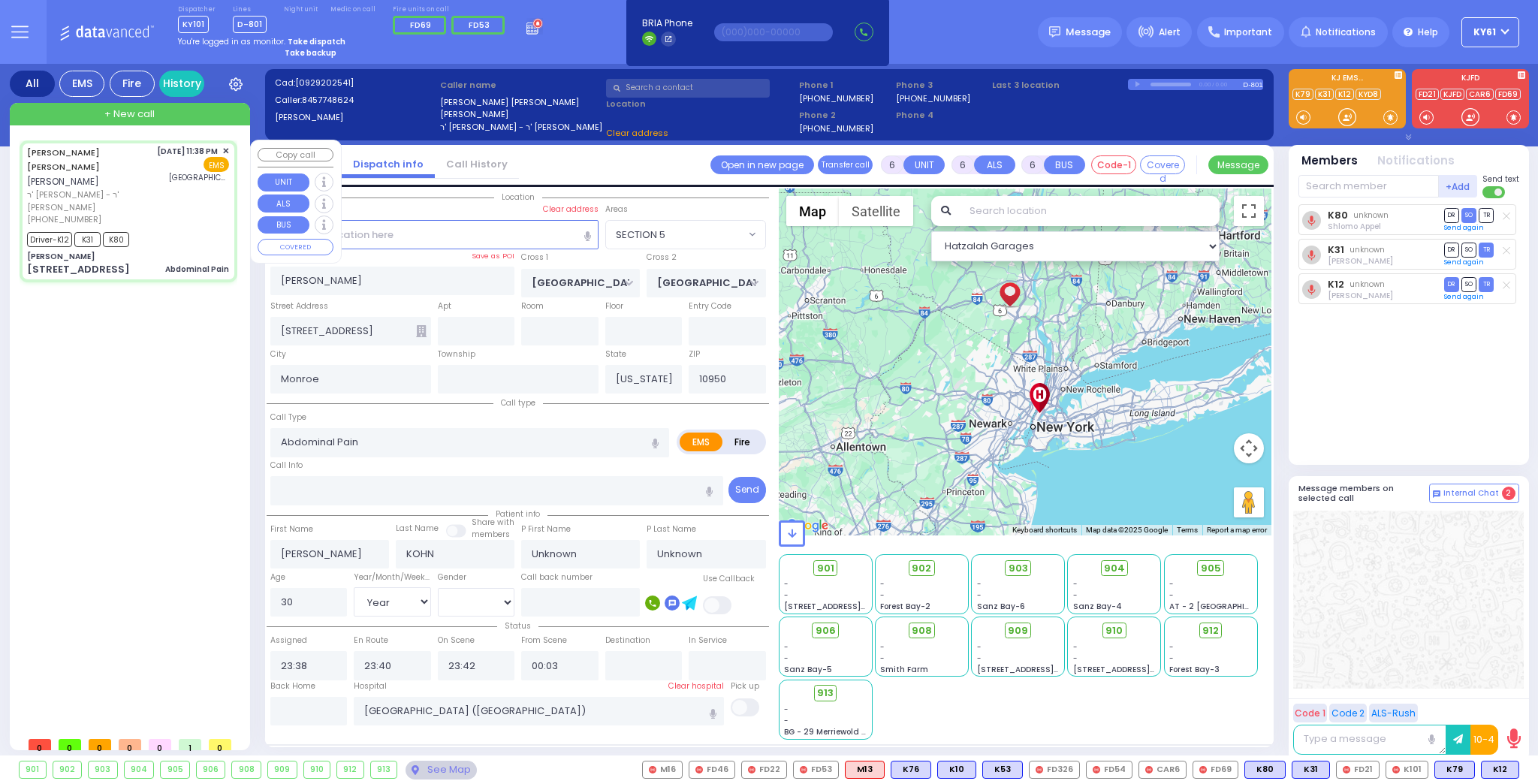
select select
radio input "true"
select select "Year"
select select "[DEMOGRAPHIC_DATA]"
select select
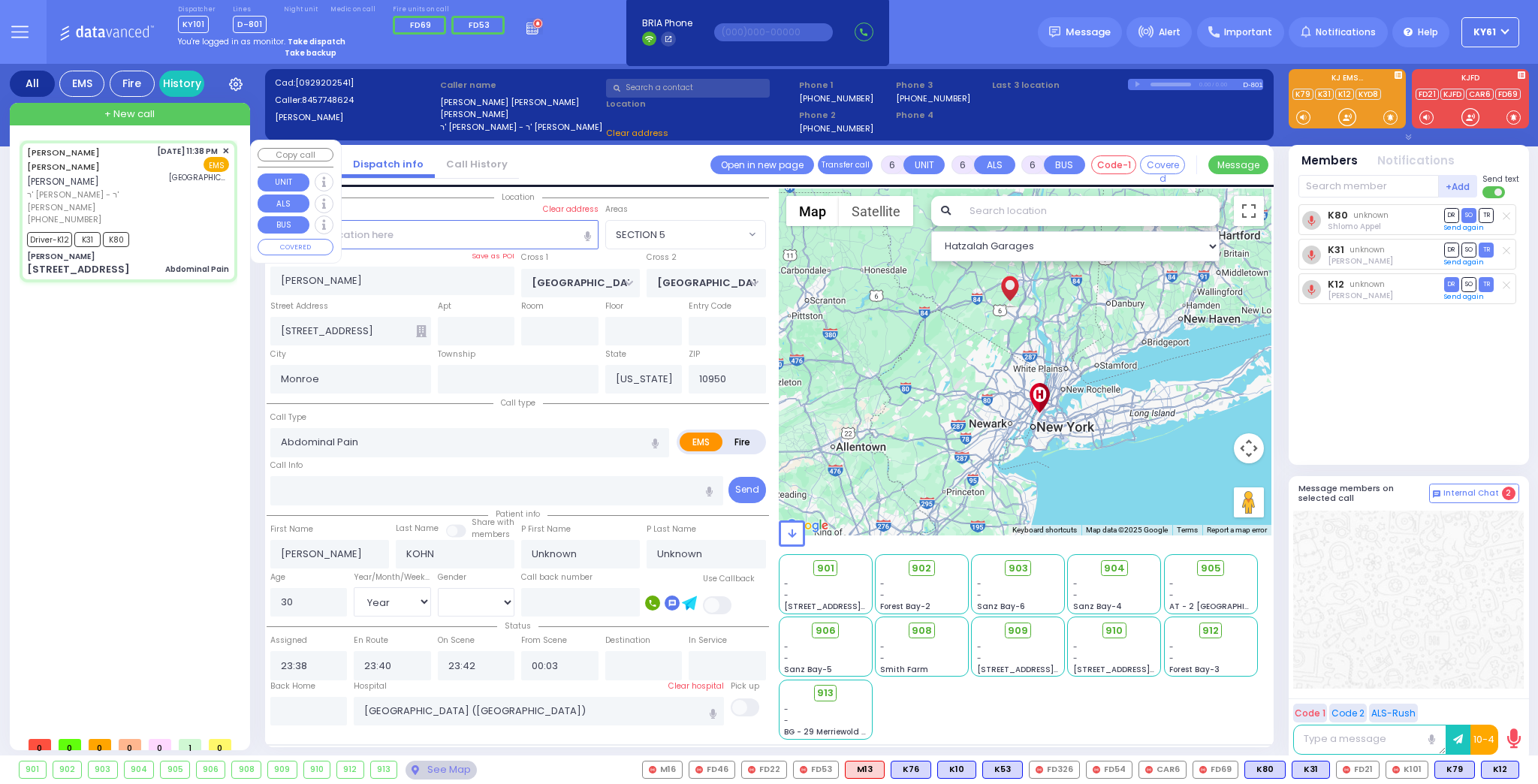
select select "Hatzalah Garages"
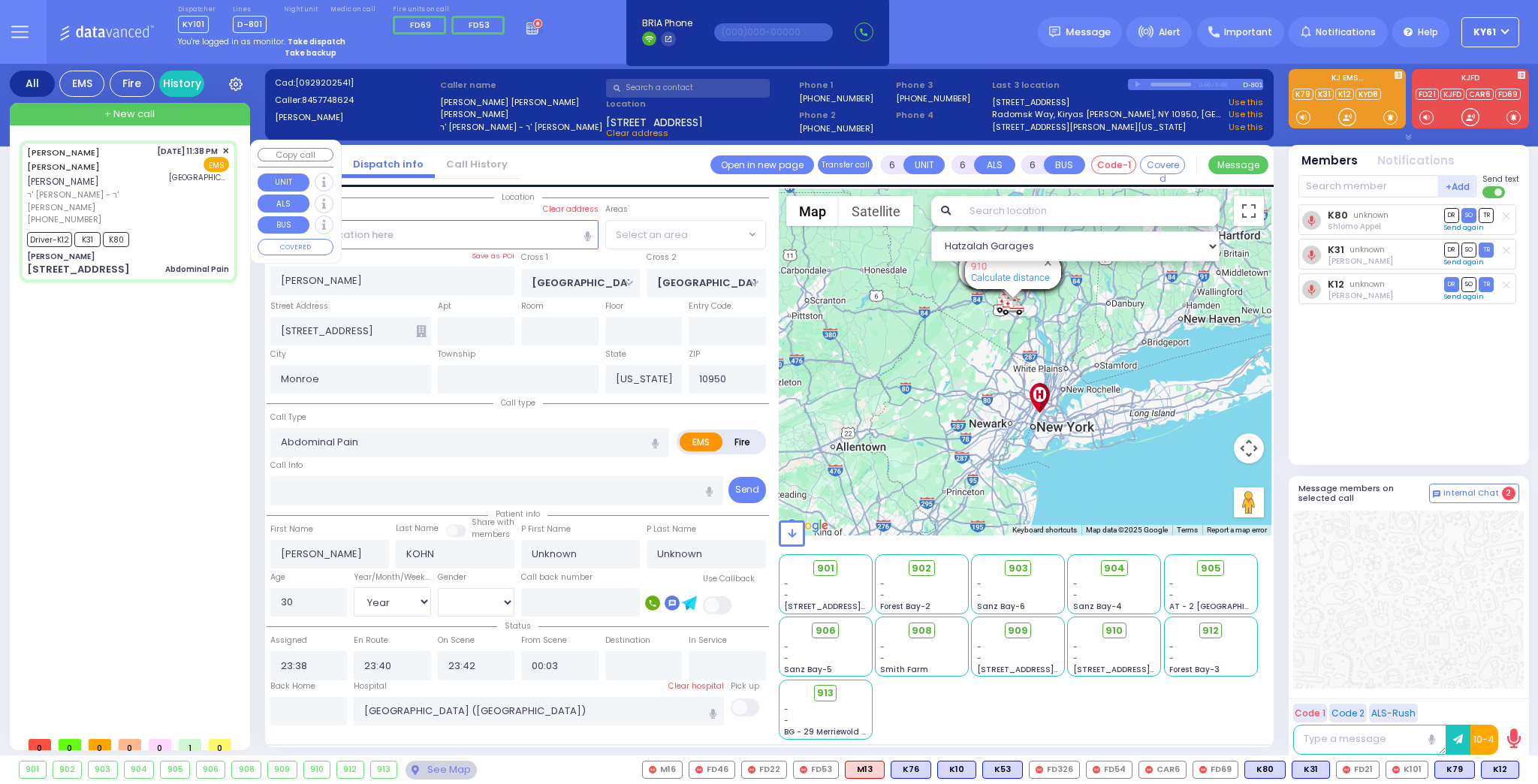
select select "SECTION 5"
select select
radio input "true"
type input "[PERSON_NAME]"
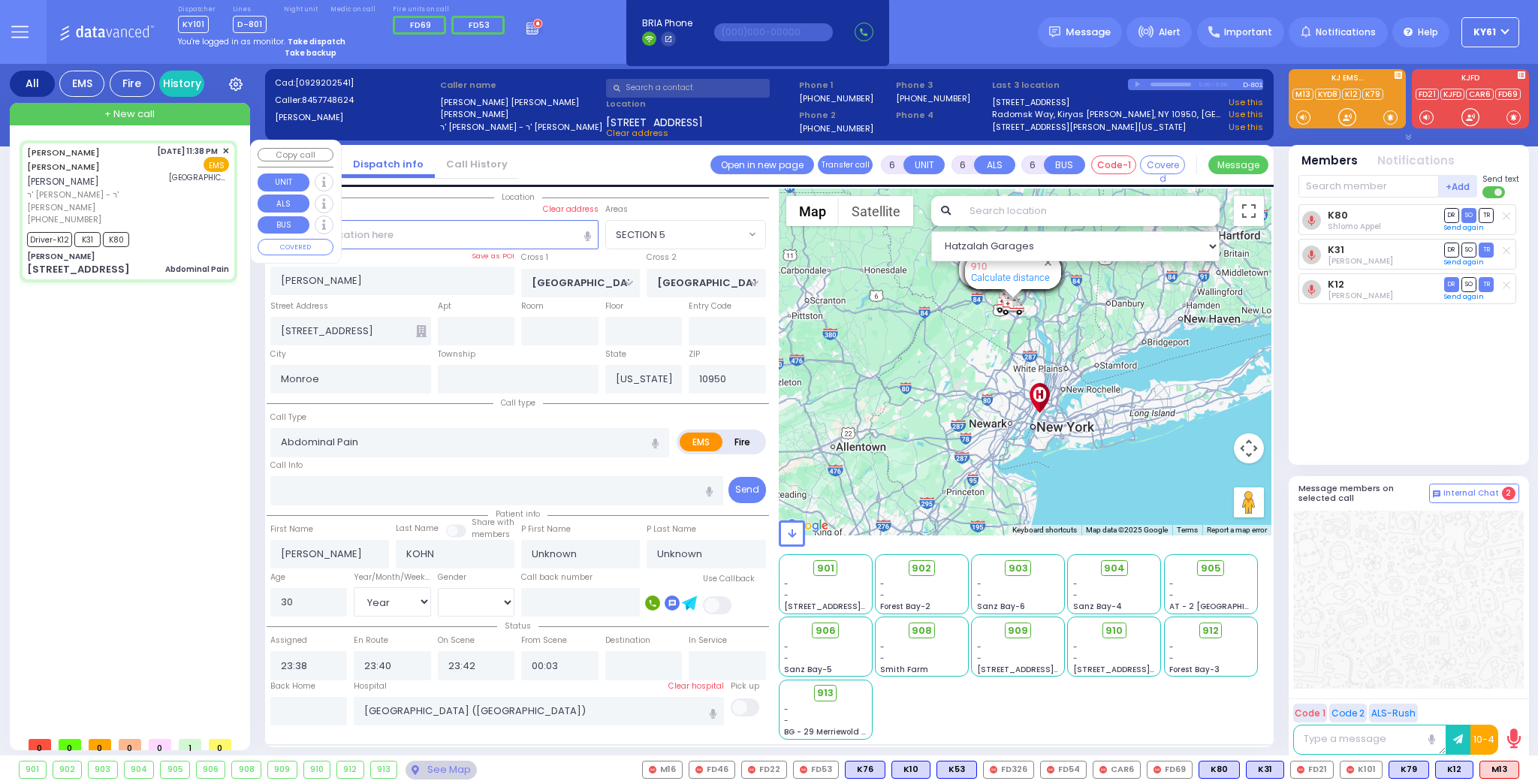
select select "Year"
select select "[DEMOGRAPHIC_DATA]"
select select "Hatzalah Garages"
select select "SECTION 5"
select select
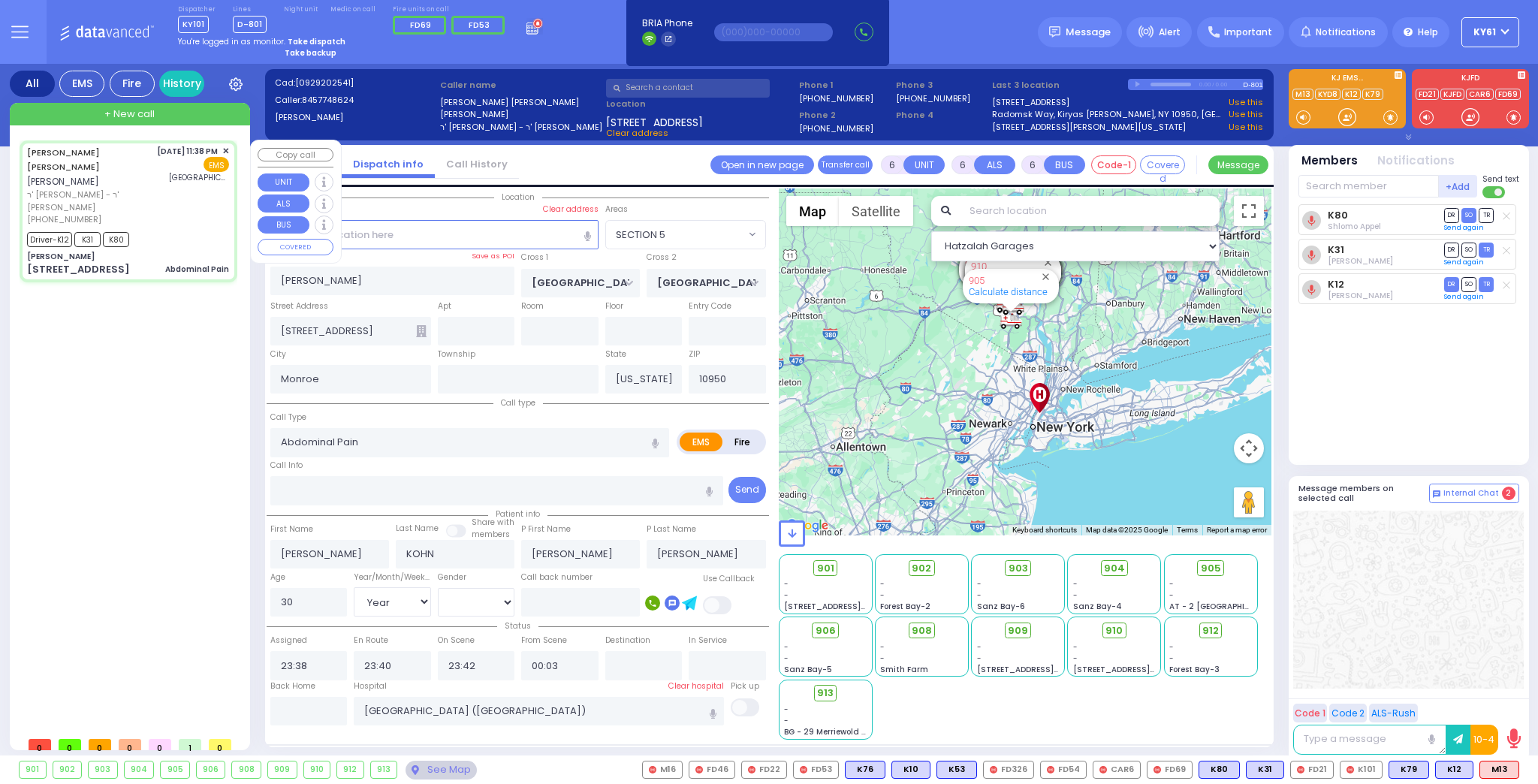
radio input "true"
select select "Year"
select select "[DEMOGRAPHIC_DATA]"
select select "Hatzalah Garages"
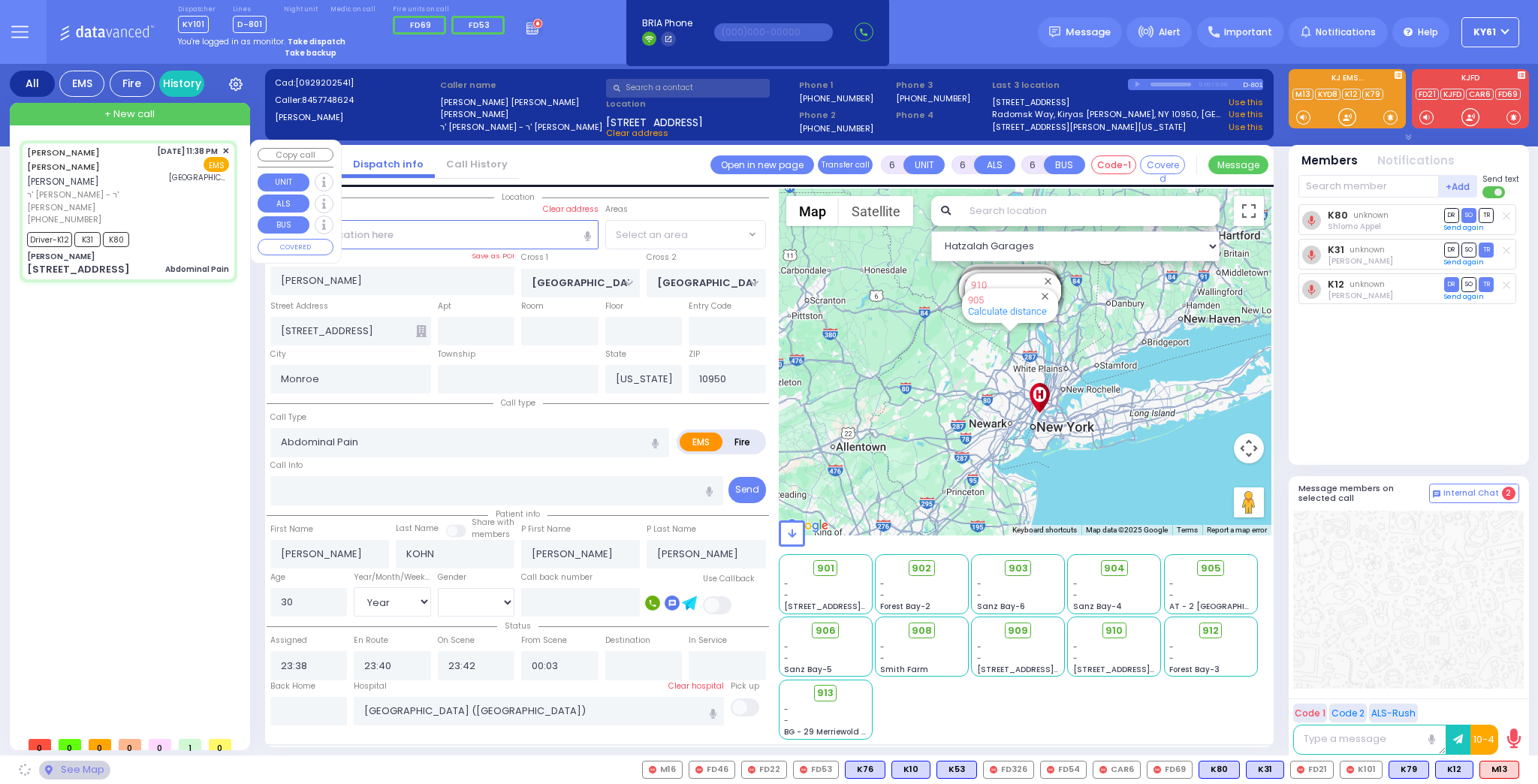
radio input "true"
select select "Year"
select select "[DEMOGRAPHIC_DATA]"
select select
select select "Hatzalah Garages"
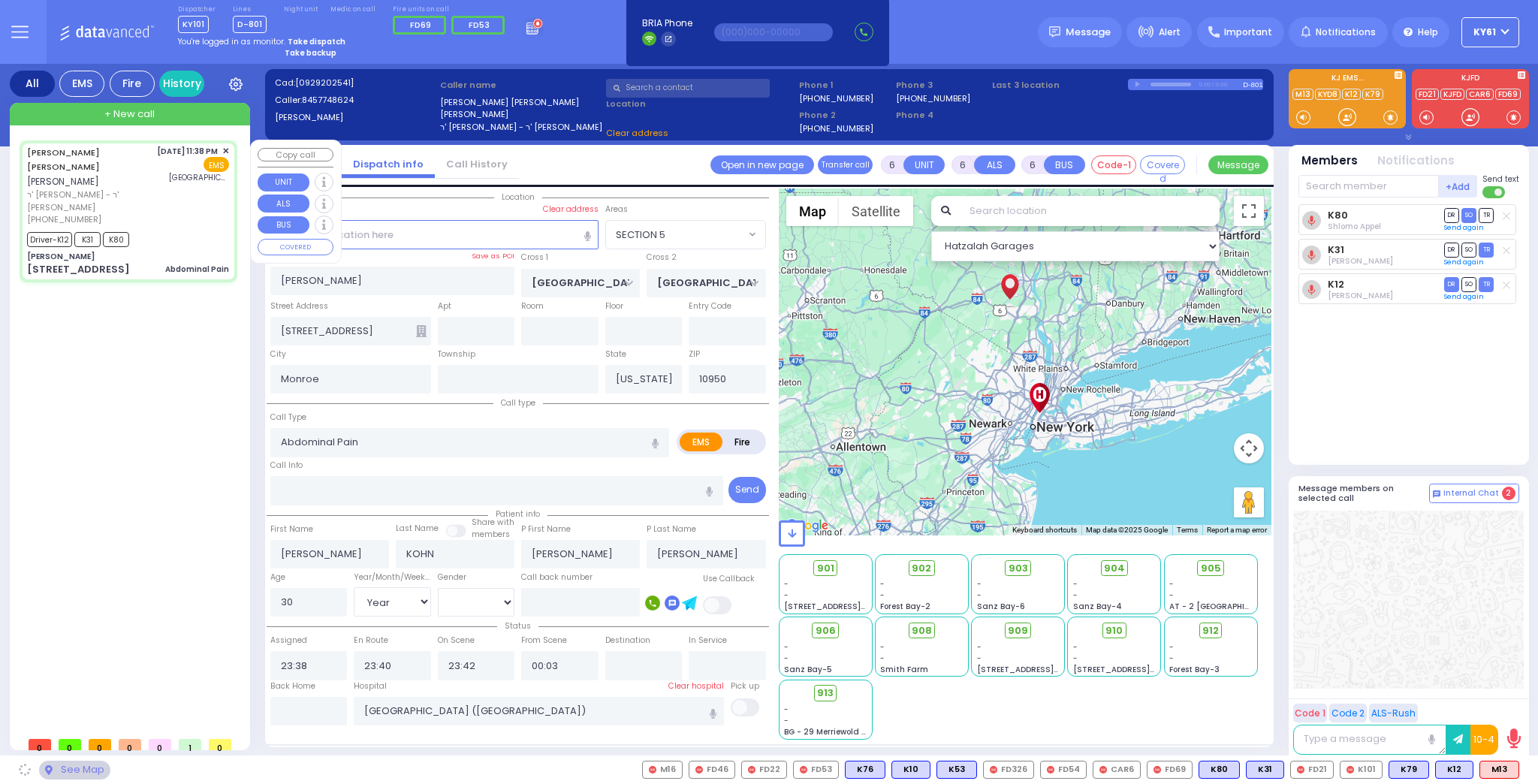
select select "SECTION 5"
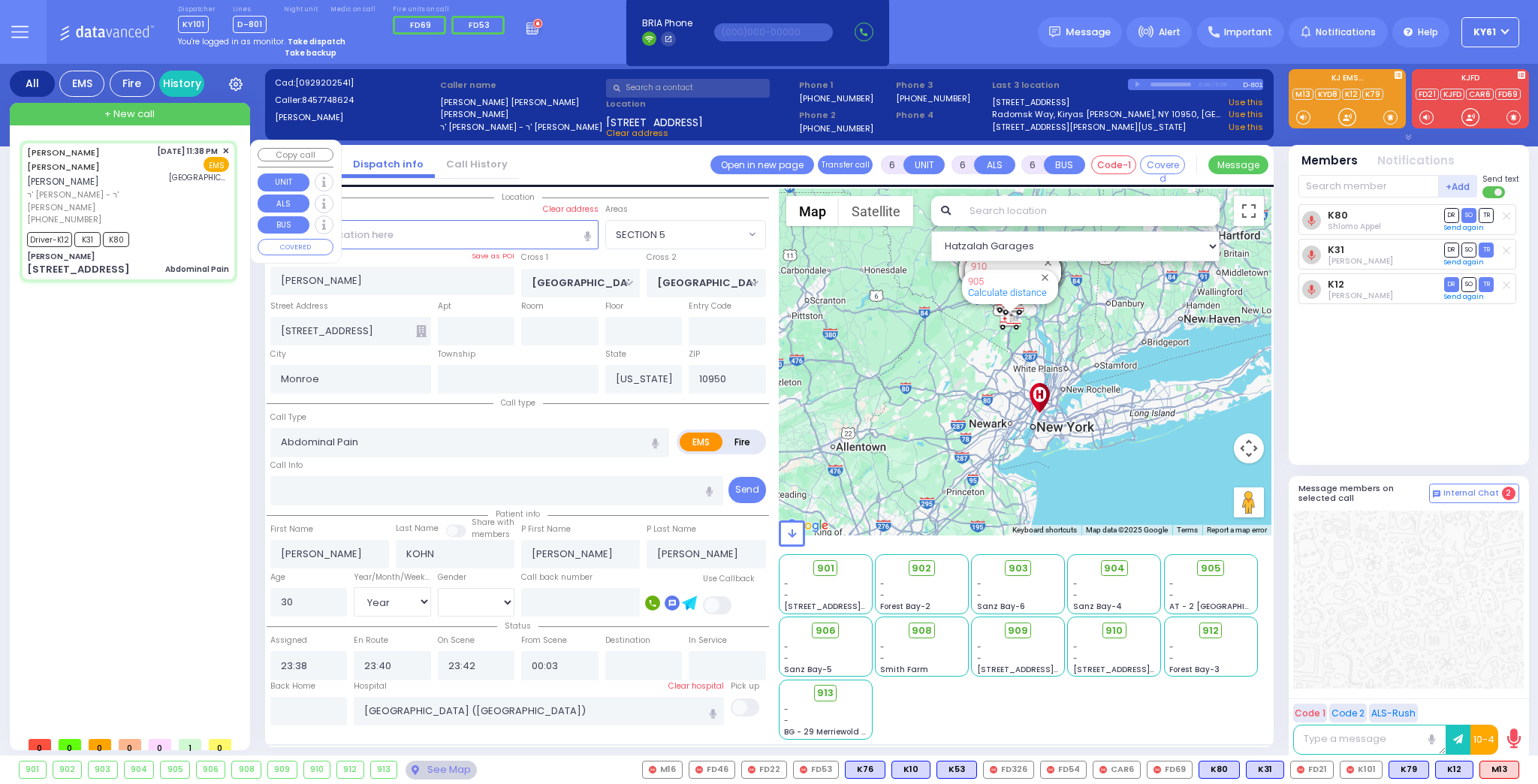
select select
radio input "true"
select select "Year"
select select "[DEMOGRAPHIC_DATA]"
select select "Hatzalah Garages"
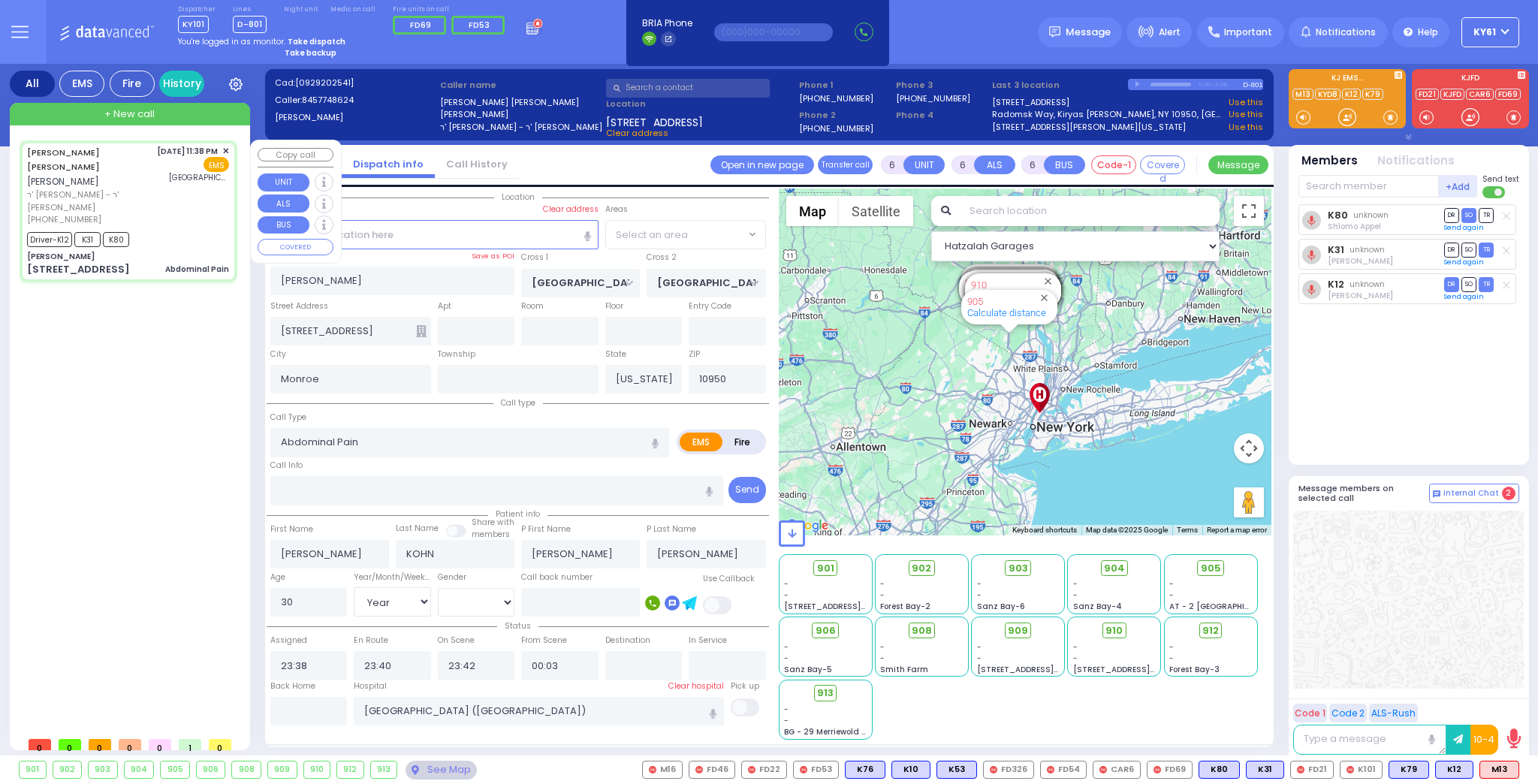
select select "SECTION 5"
select select
radio input "true"
select select "Year"
select select "[DEMOGRAPHIC_DATA]"
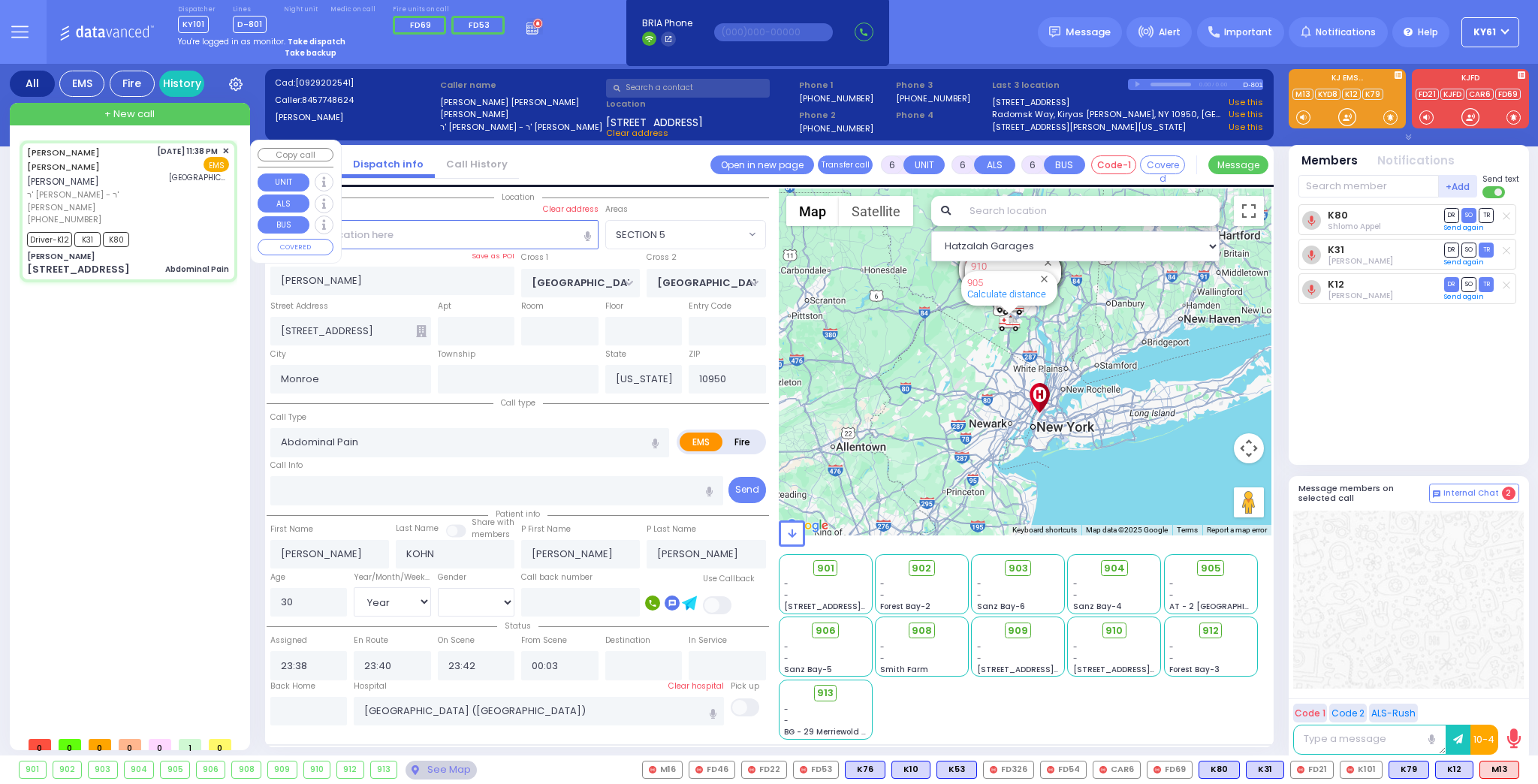
select select "Hatzalah Garages"
select select "SECTION 5"
select select
radio input "true"
select select "Year"
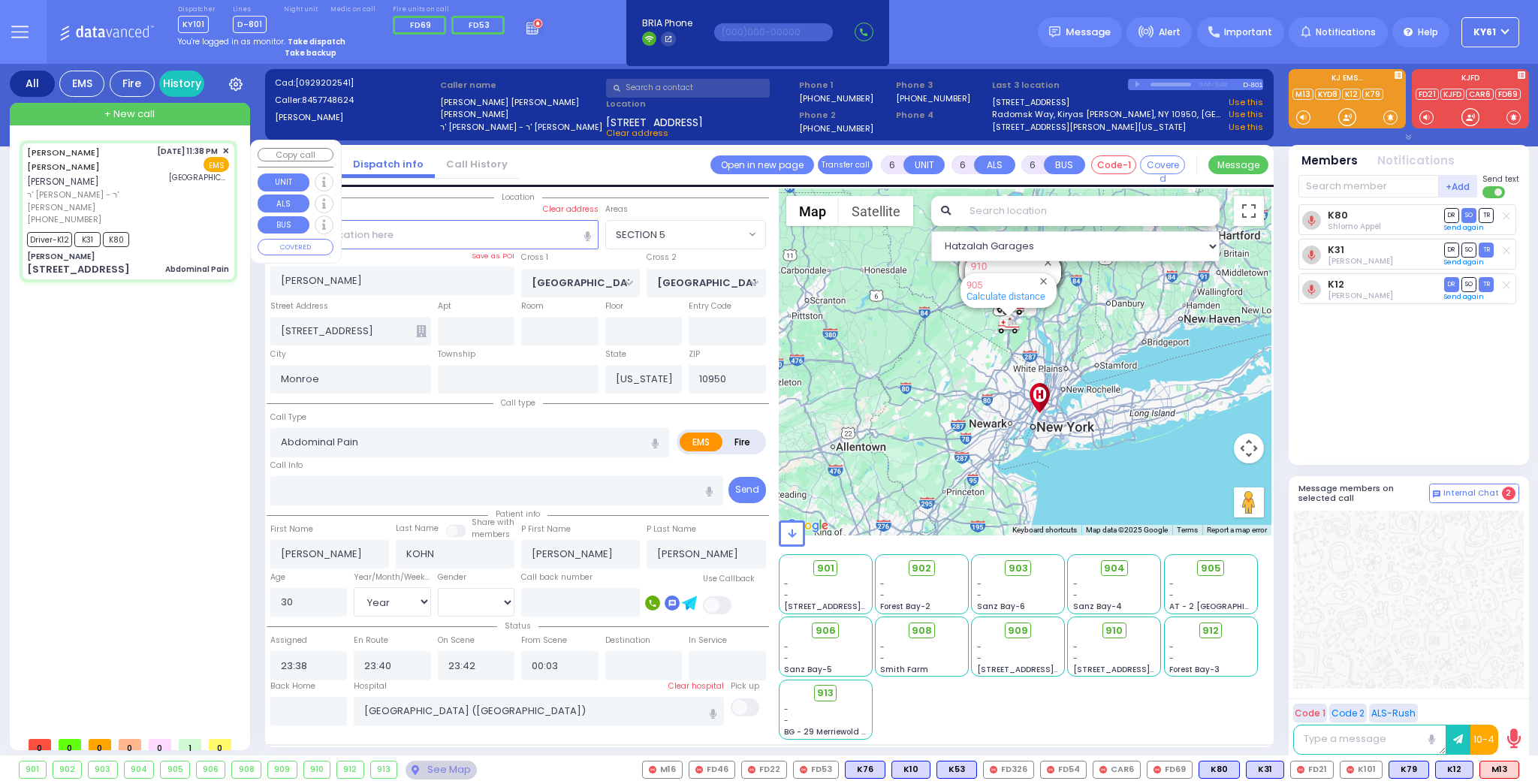
select select "[DEMOGRAPHIC_DATA]"
select select "Hatzalah Garages"
select select "SECTION 5"
select select
radio input "true"
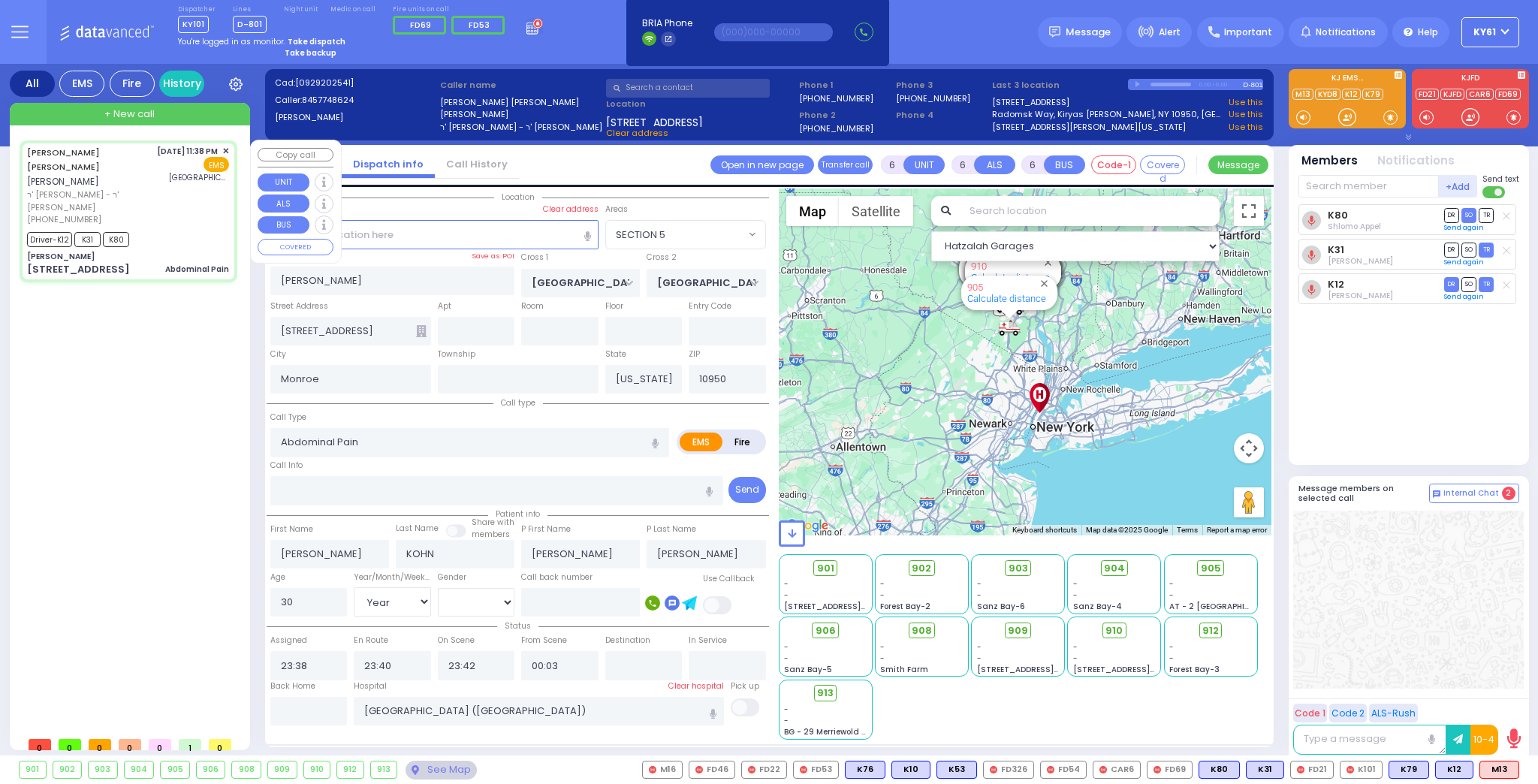
select select "Year"
select select "[DEMOGRAPHIC_DATA]"
select select "Hatzalah Garages"
select select "SECTION 5"
select select
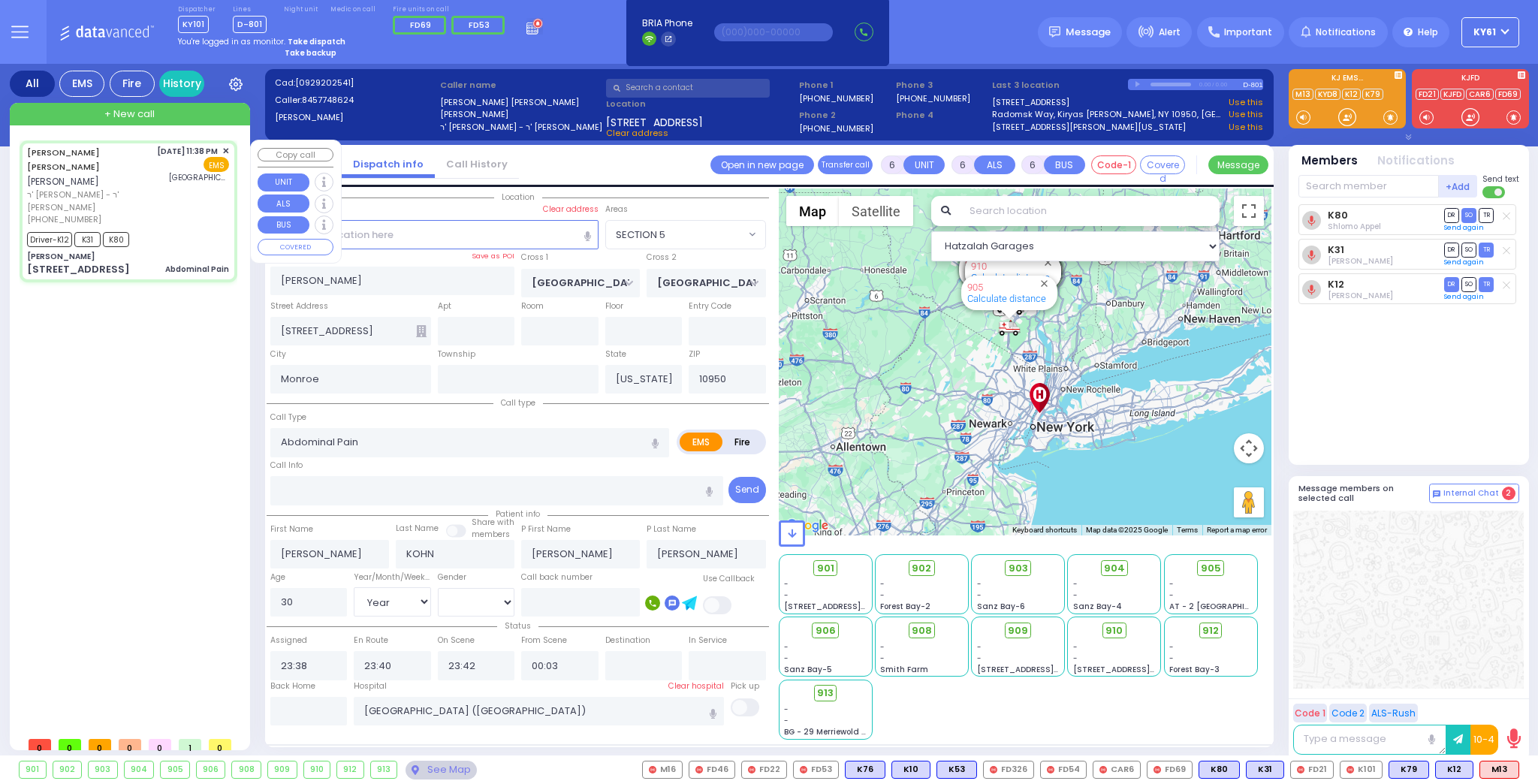
radio input "true"
select select "Year"
select select "[DEMOGRAPHIC_DATA]"
select select "Hatzalah Garages"
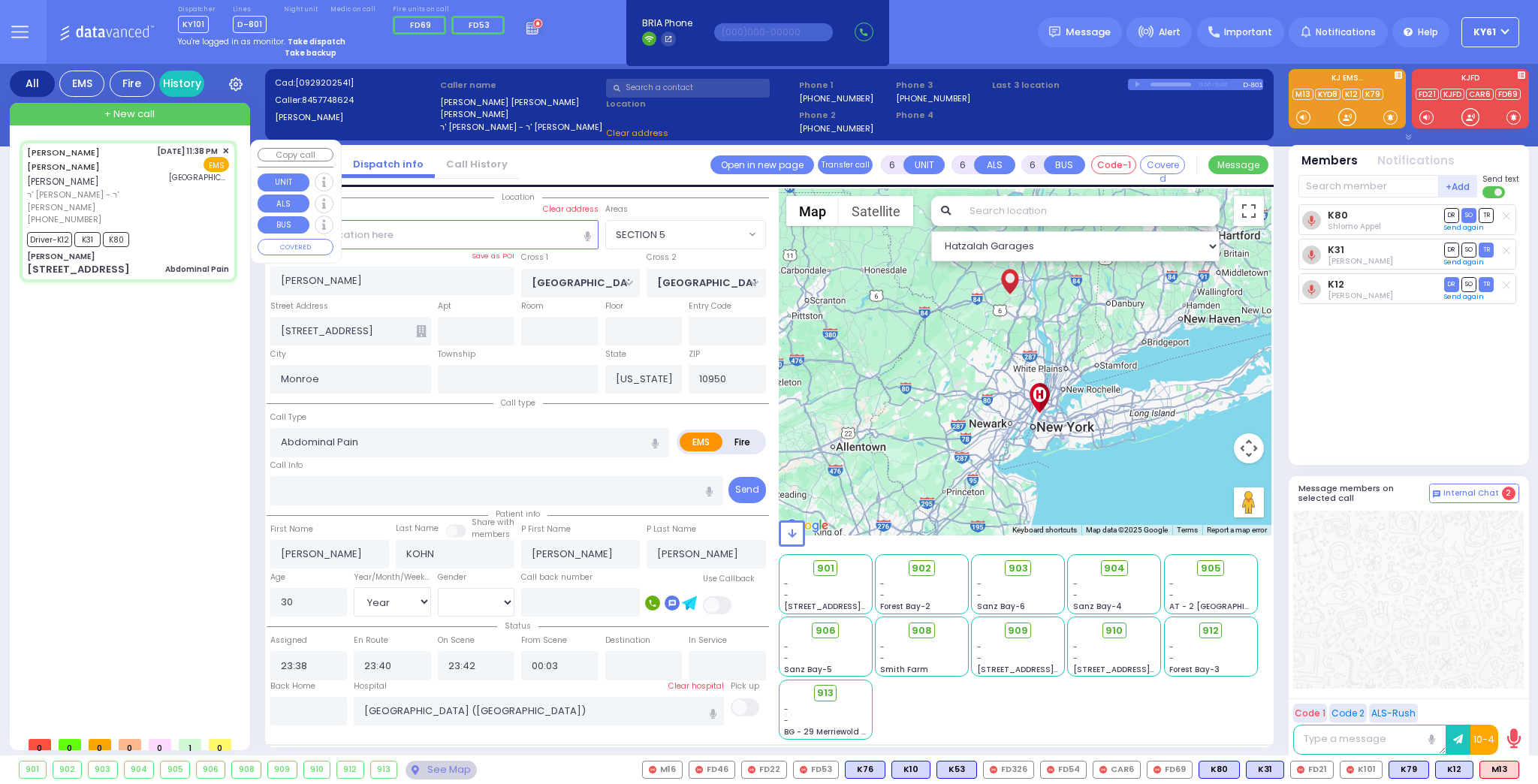
select select "SECTION 5"
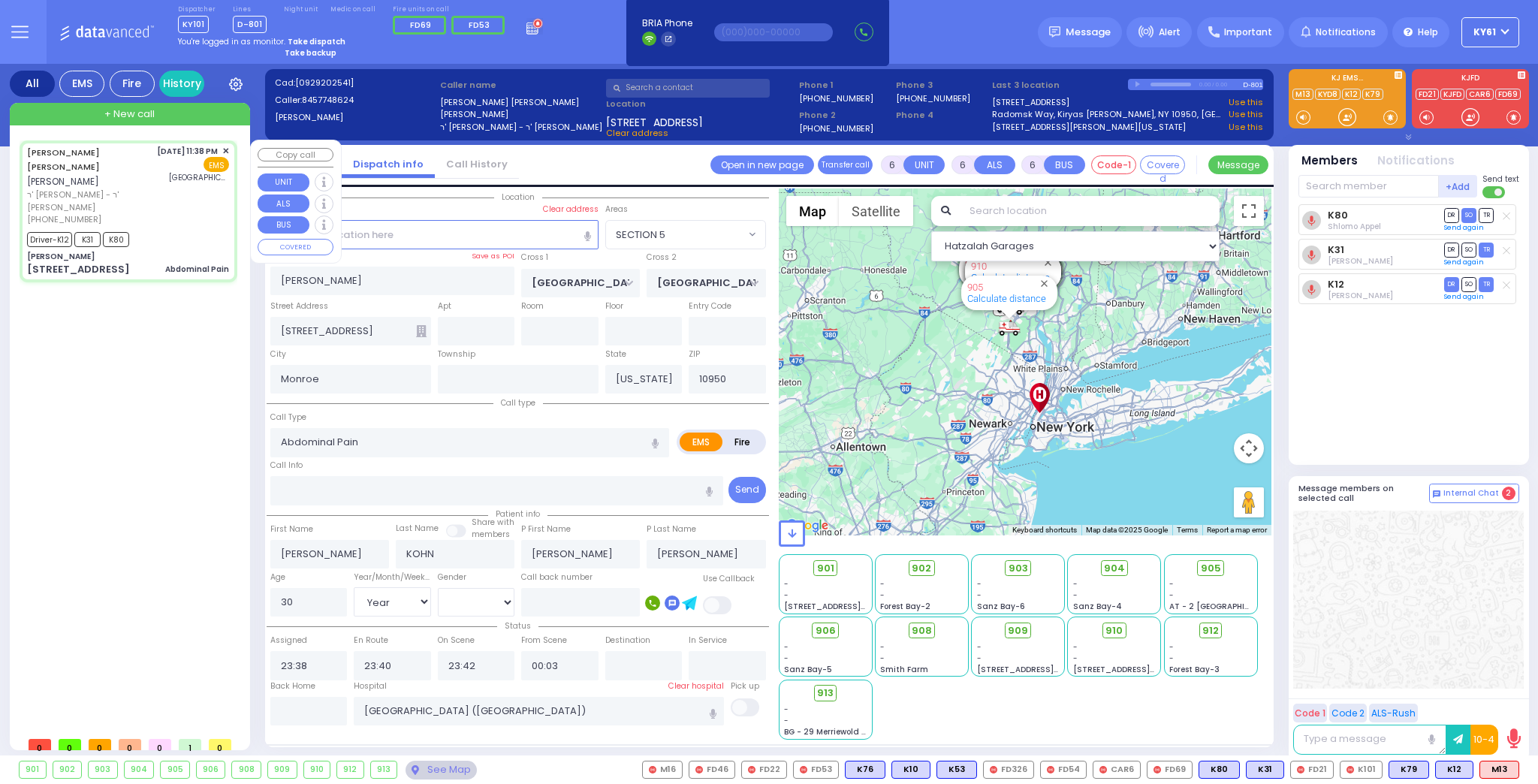
select select
radio input "true"
select select "Year"
select select "[DEMOGRAPHIC_DATA]"
select select "Hatzalah Garages"
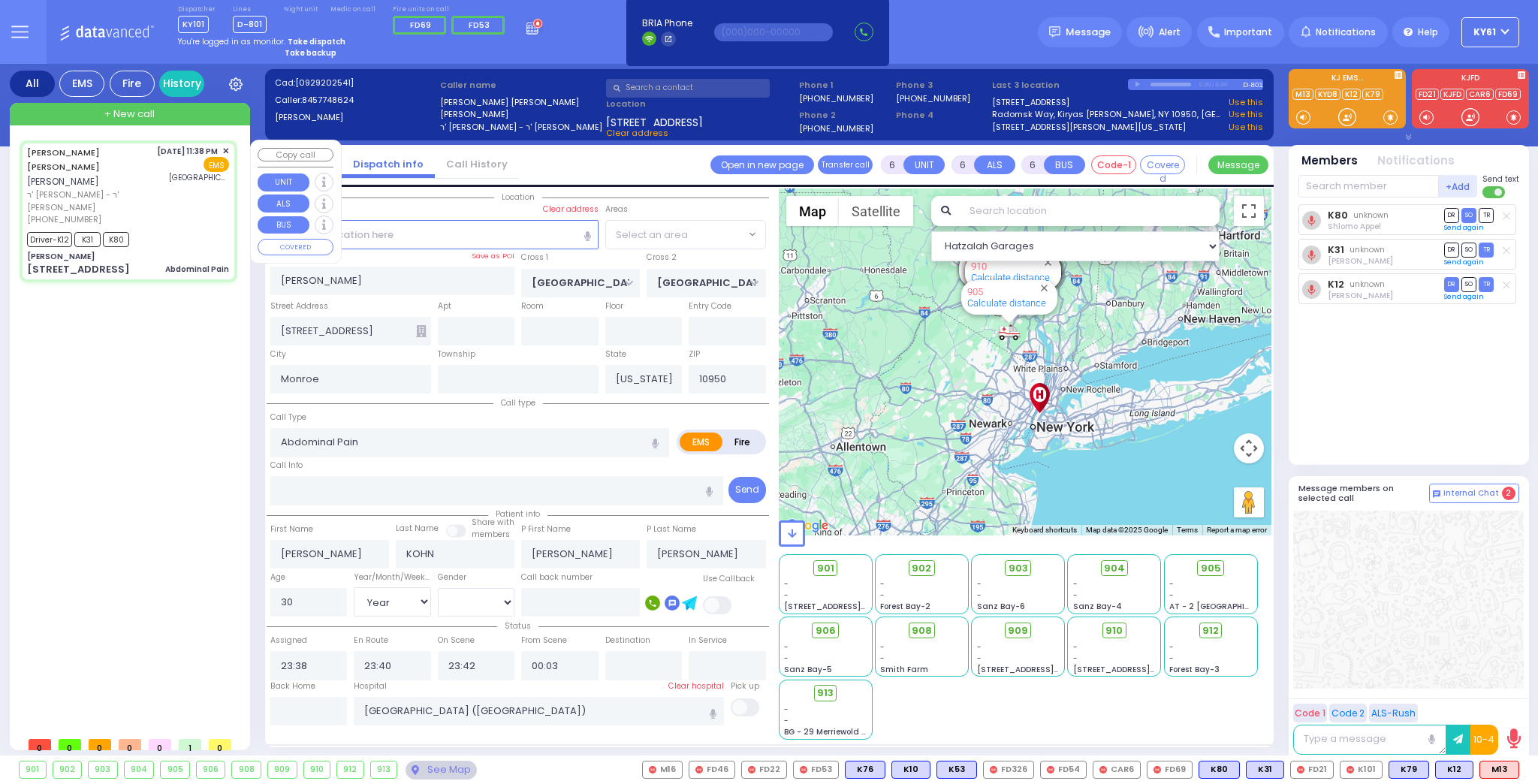
select select "SECTION 5"
select select
radio input "true"
select select "Year"
select select "[DEMOGRAPHIC_DATA]"
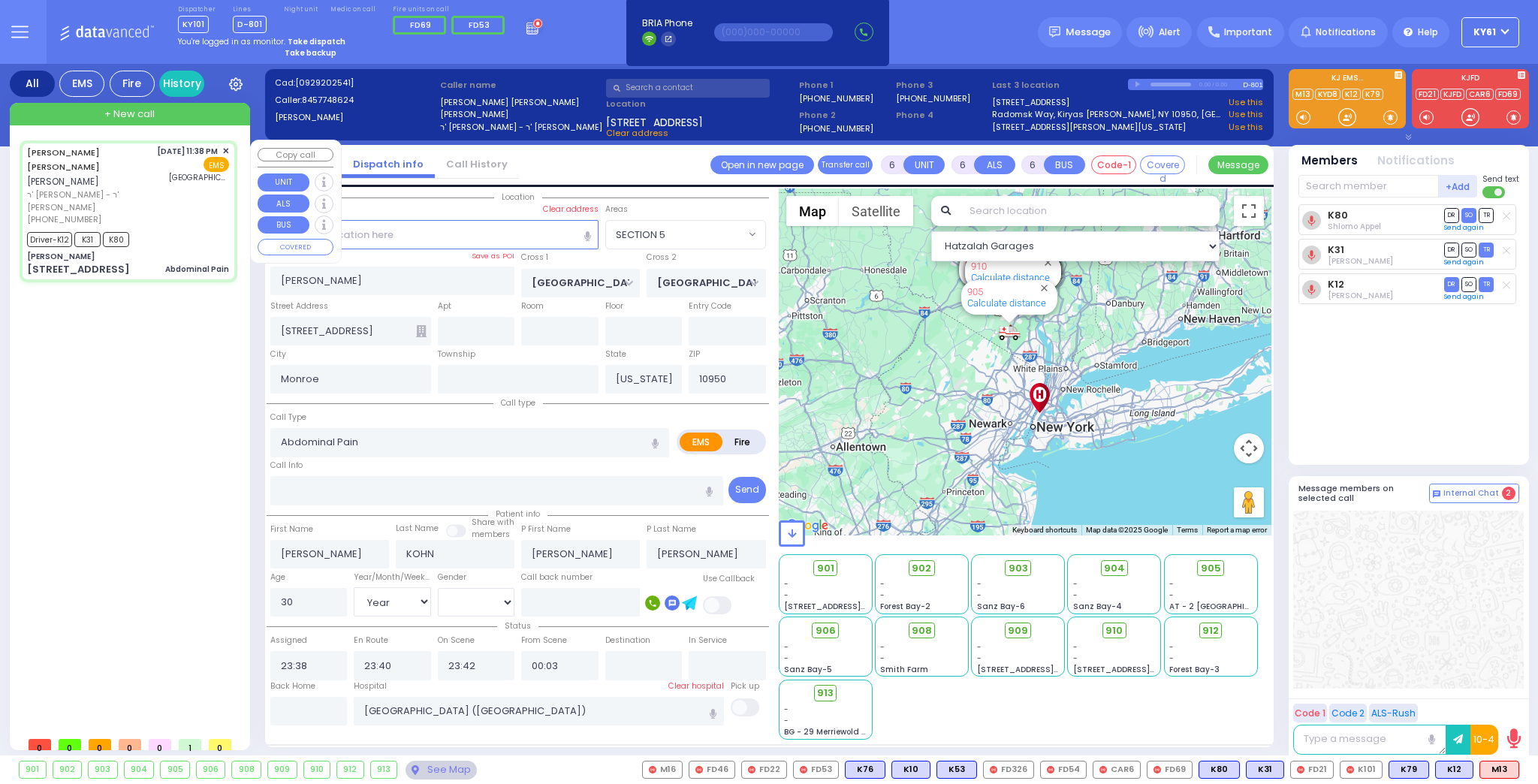
select select "Hatzalah Garages"
select select "SECTION 5"
select select
radio input "true"
select select "Year"
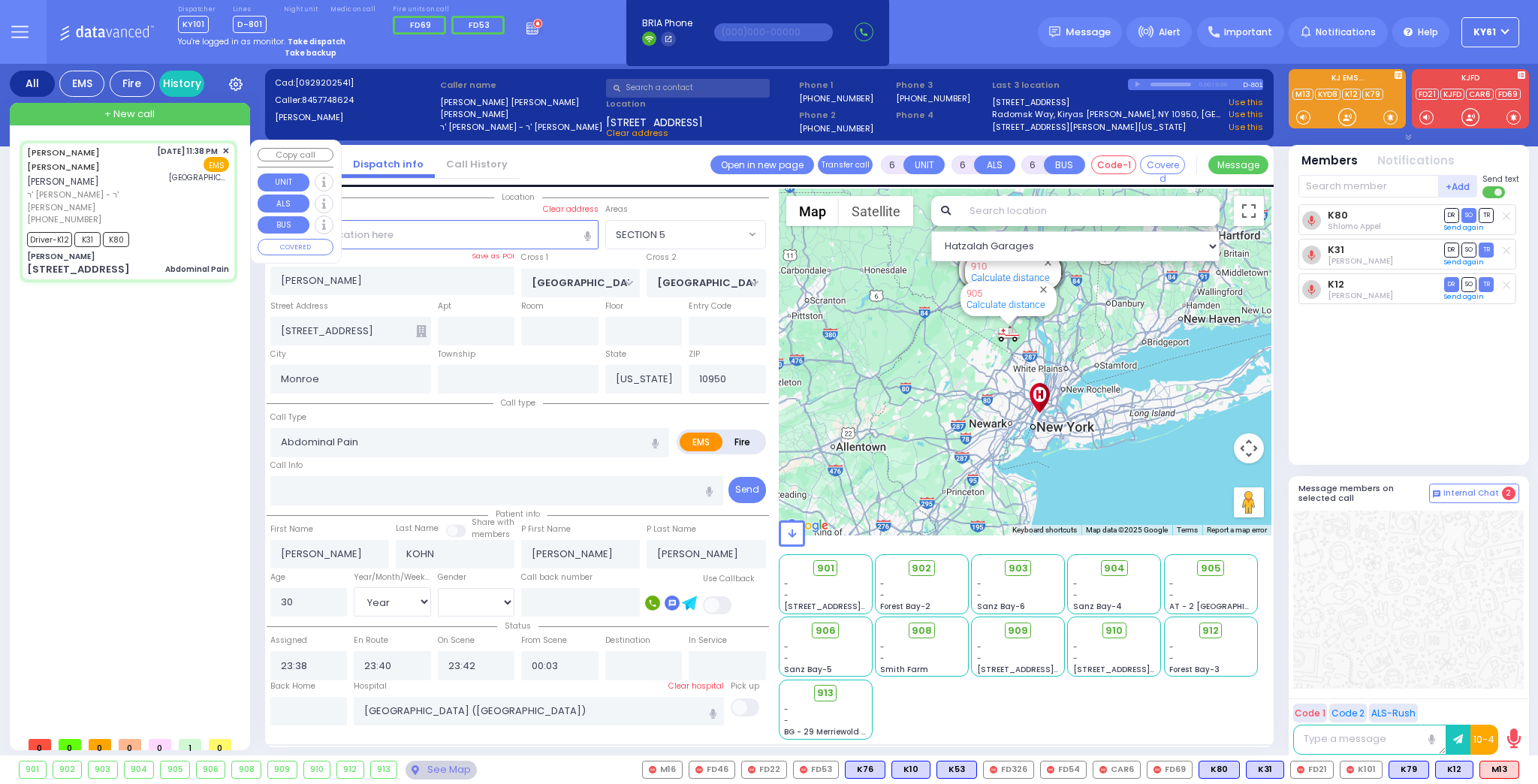
select select "[DEMOGRAPHIC_DATA]"
select select "Hatzalah Garages"
select select "SECTION 5"
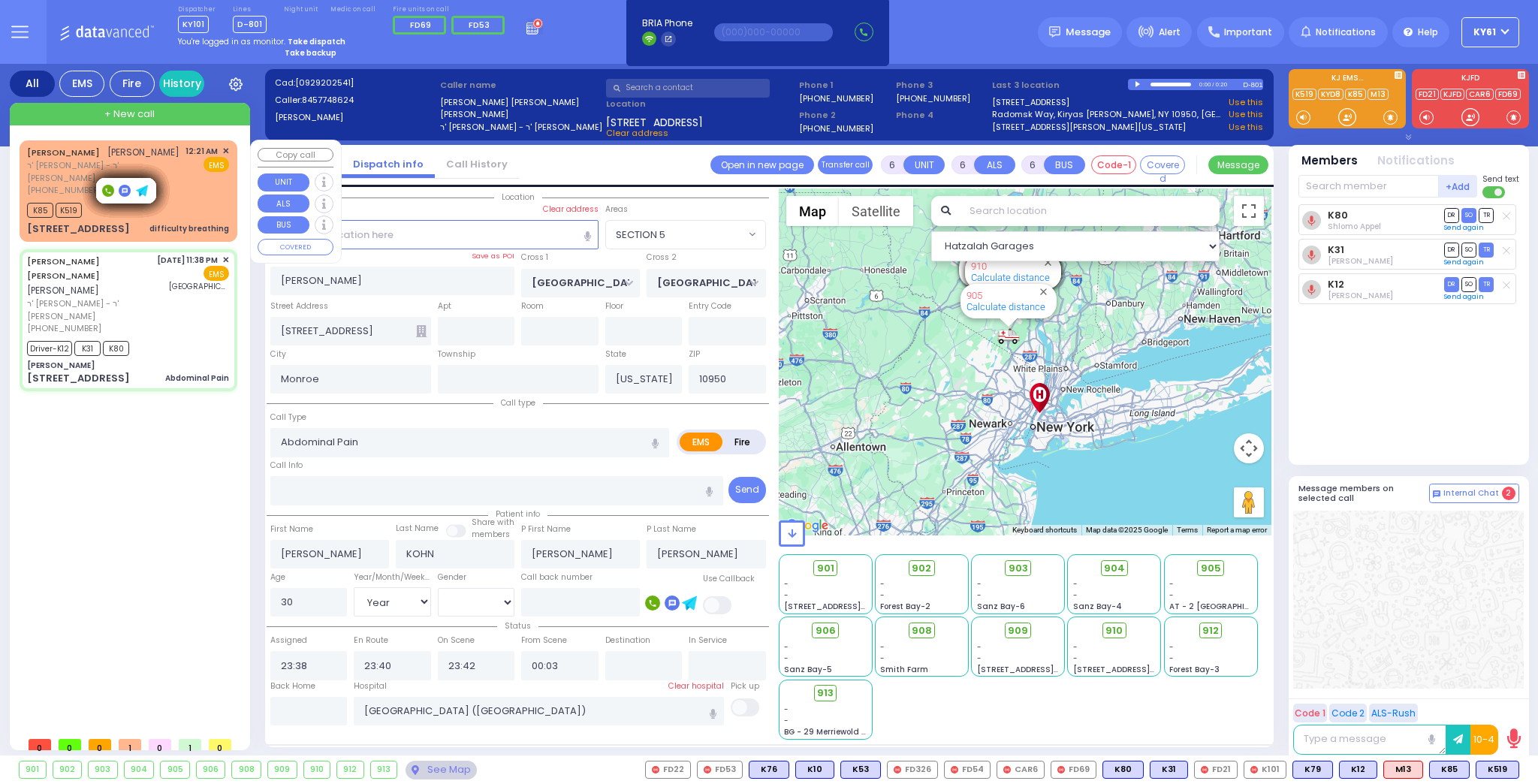
select select
radio input "true"
select select "Year"
select select "[DEMOGRAPHIC_DATA]"
select select "Hatzalah Garages"
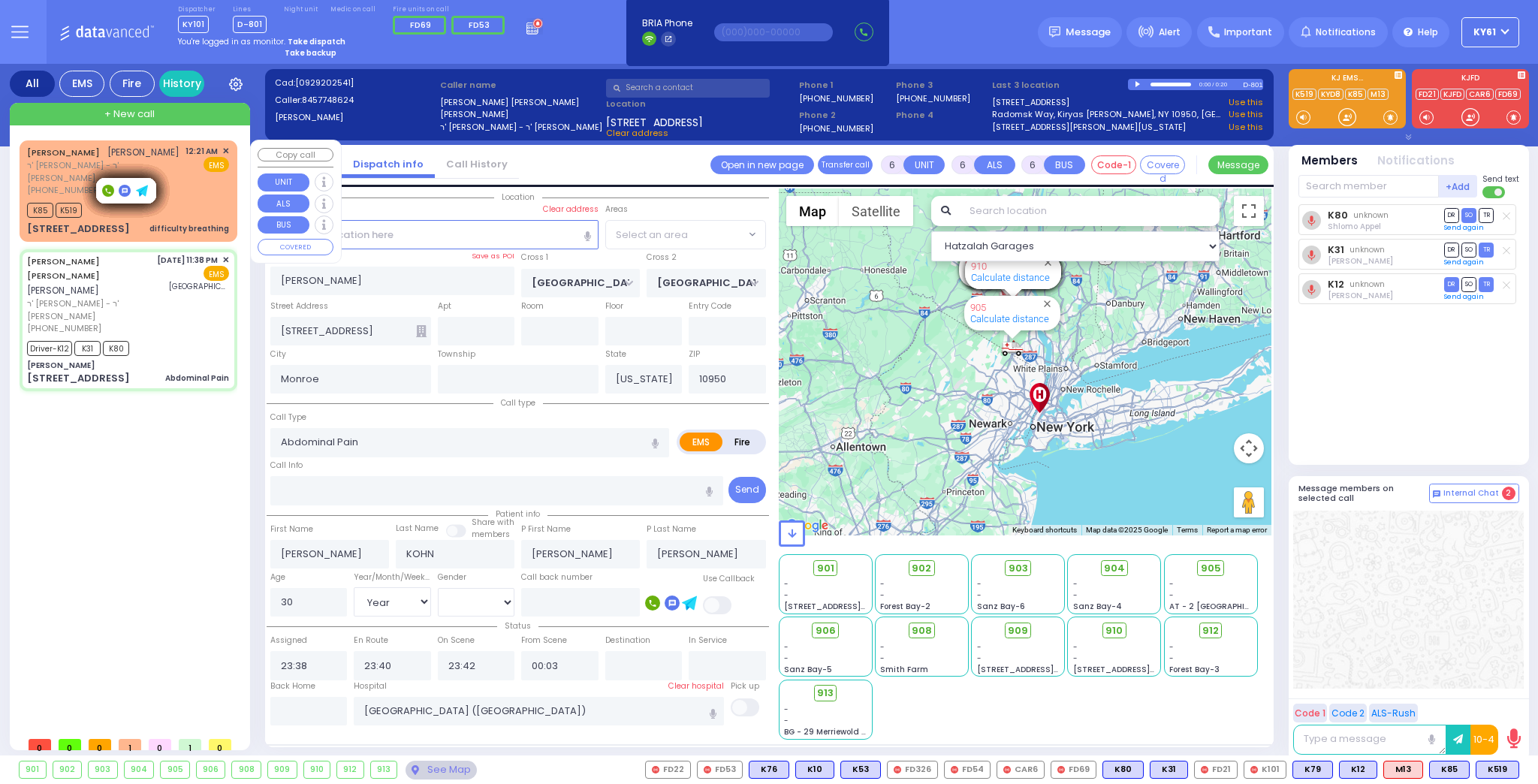
select select "SECTION 5"
select select
radio input "true"
select select "Year"
select select "[DEMOGRAPHIC_DATA]"
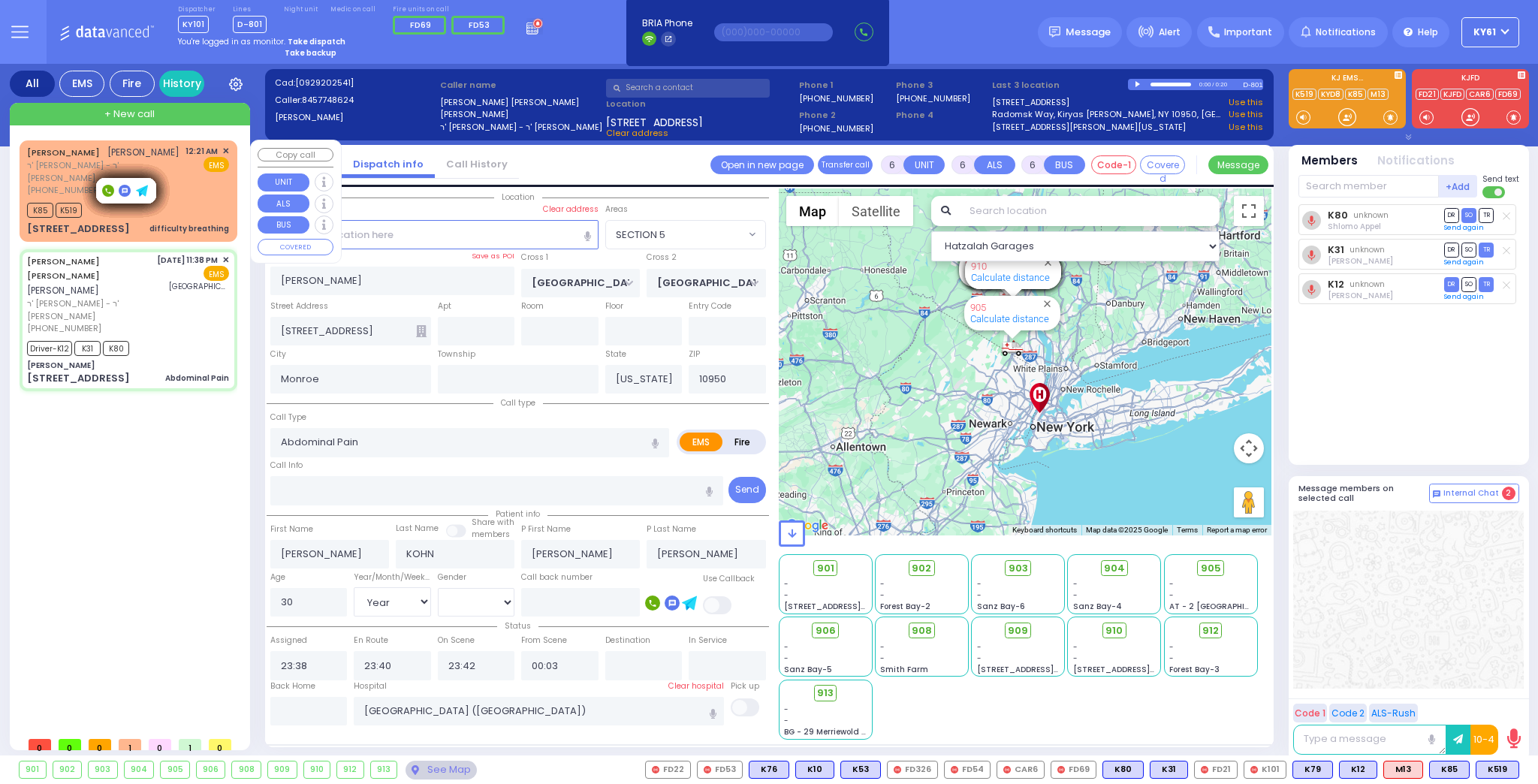
select select "Hatzalah Garages"
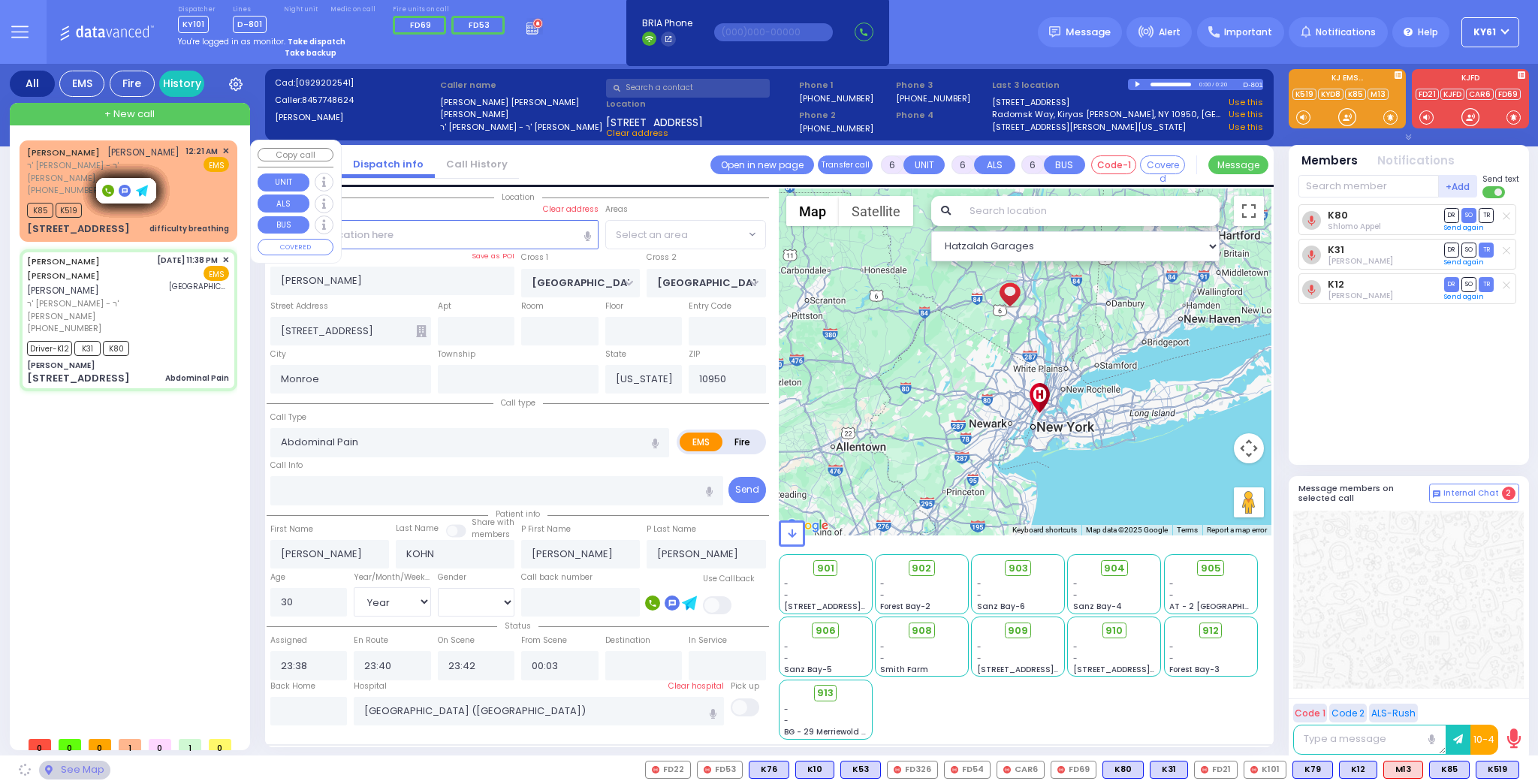
select select "SECTION 5"
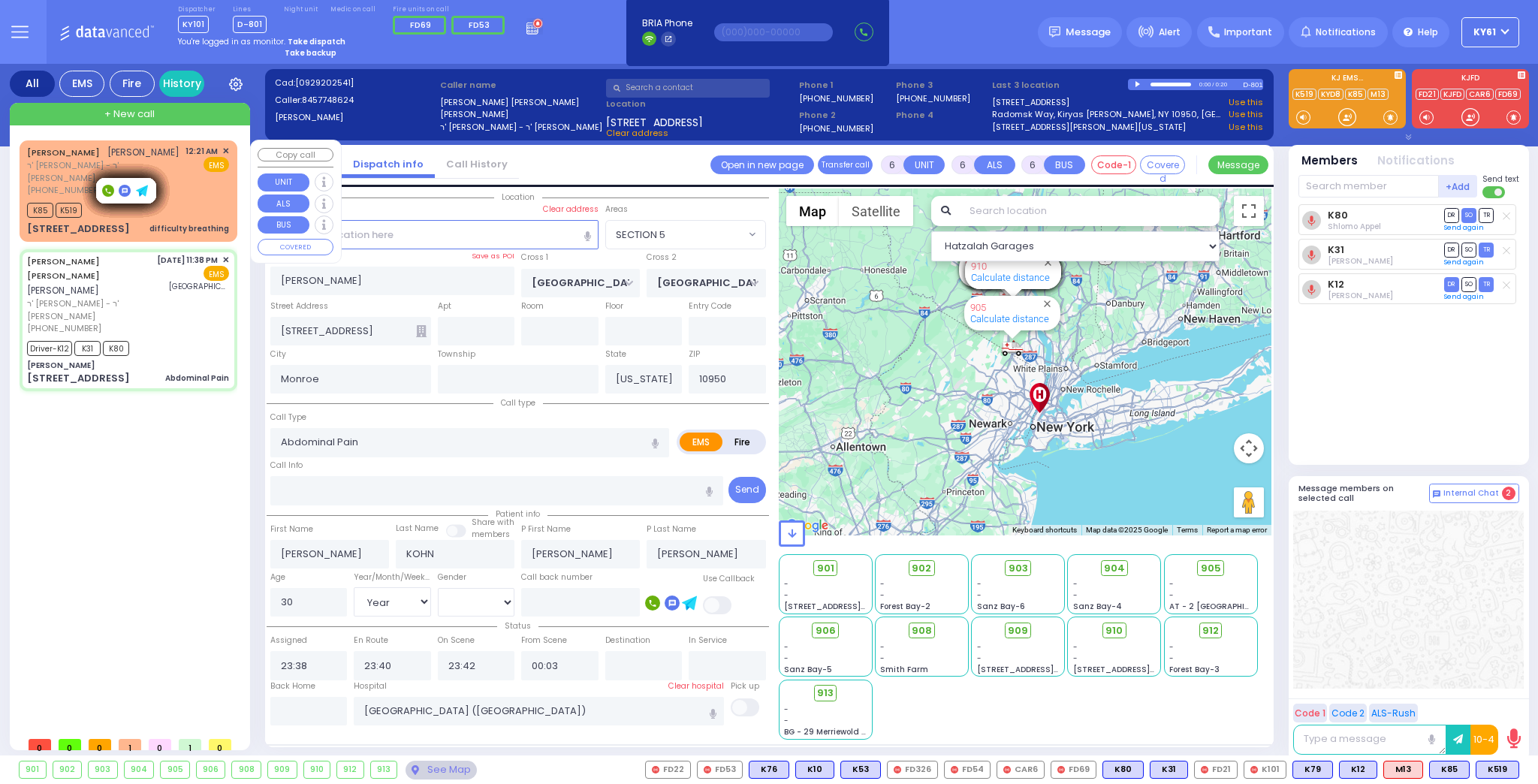
select select
radio input "true"
select select "Year"
select select "[DEMOGRAPHIC_DATA]"
select select "Hatzalah Garages"
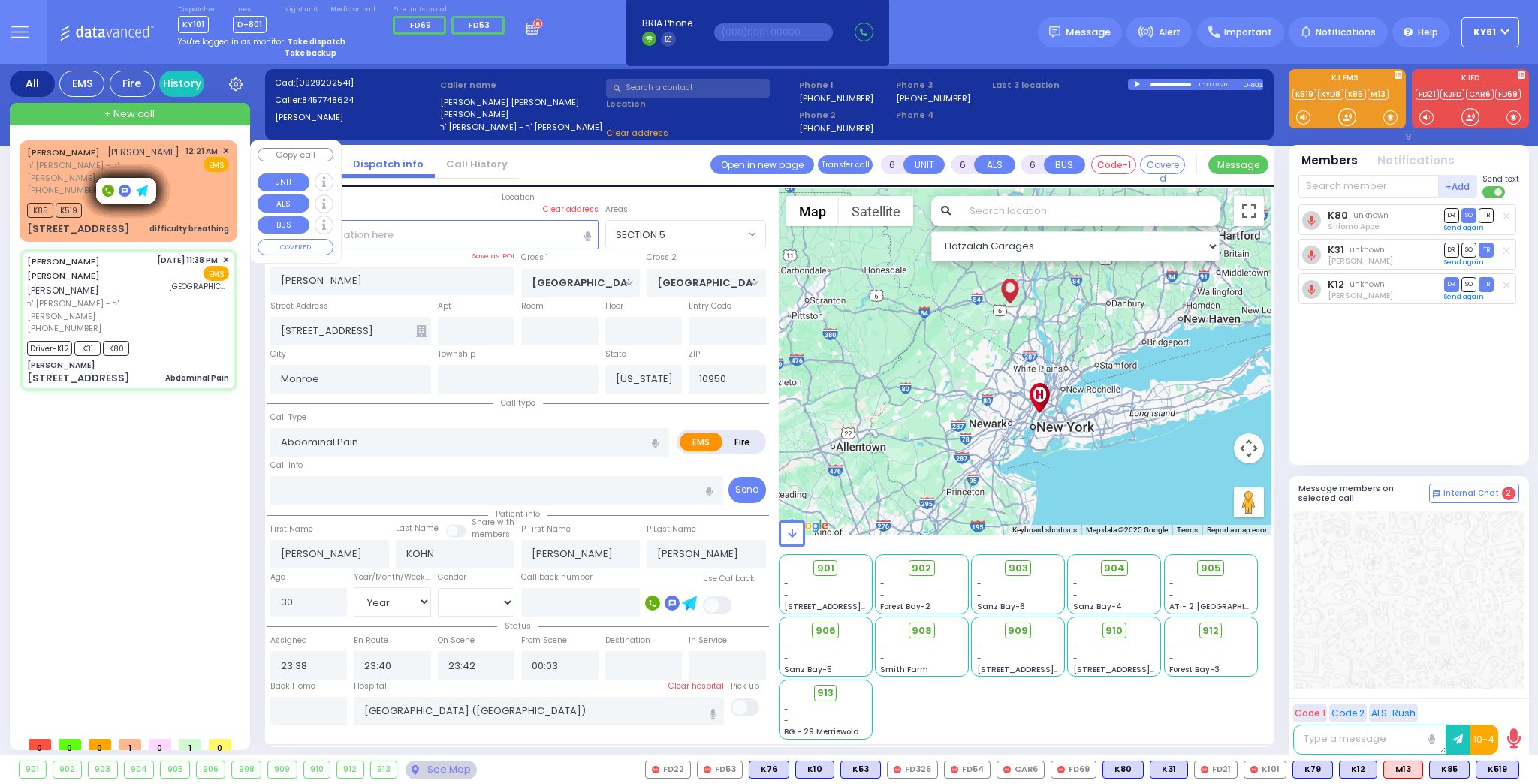
select select "SECTION 5"
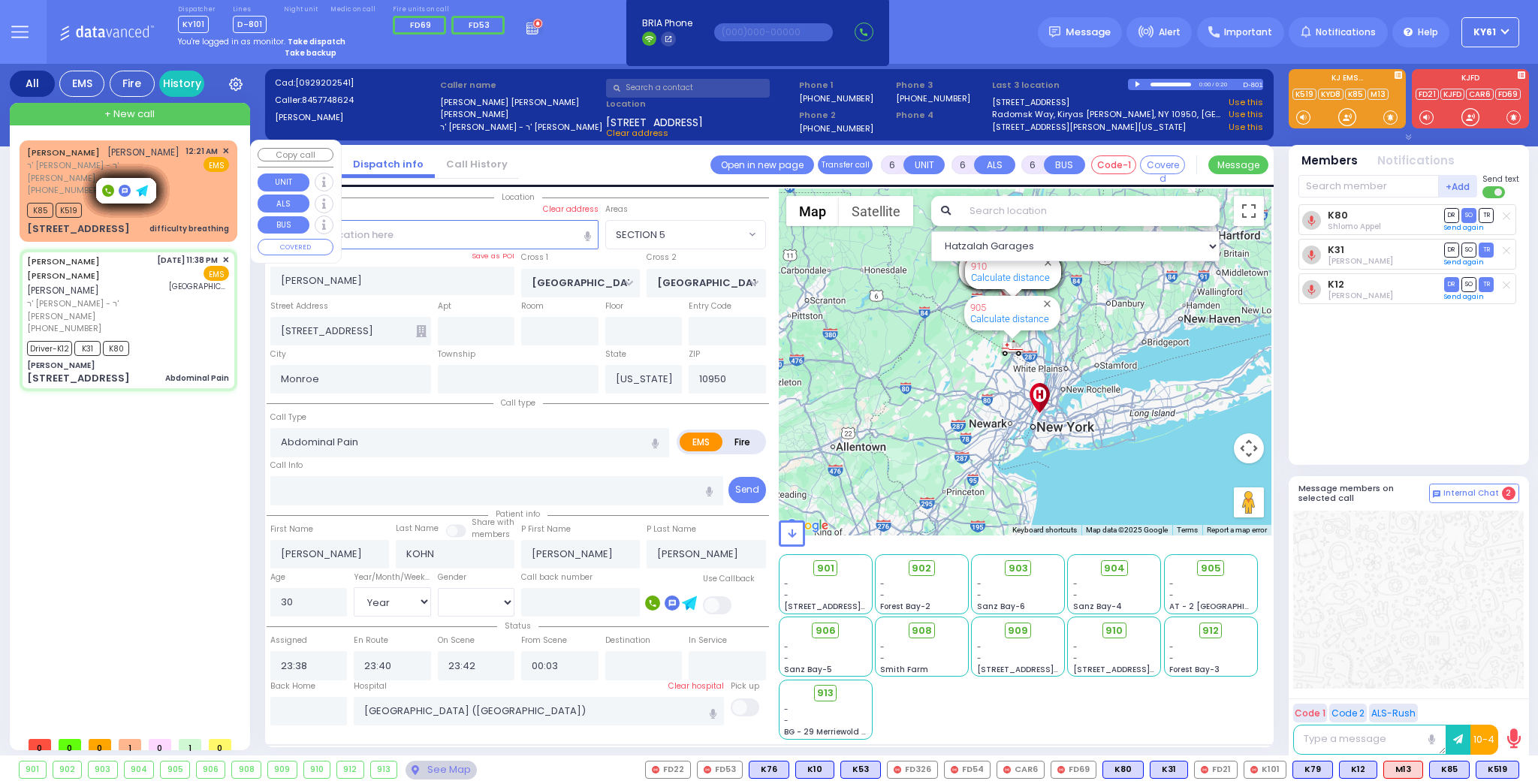
select select
radio input "true"
select select "Year"
select select "[DEMOGRAPHIC_DATA]"
select select "Hatzalah Garages"
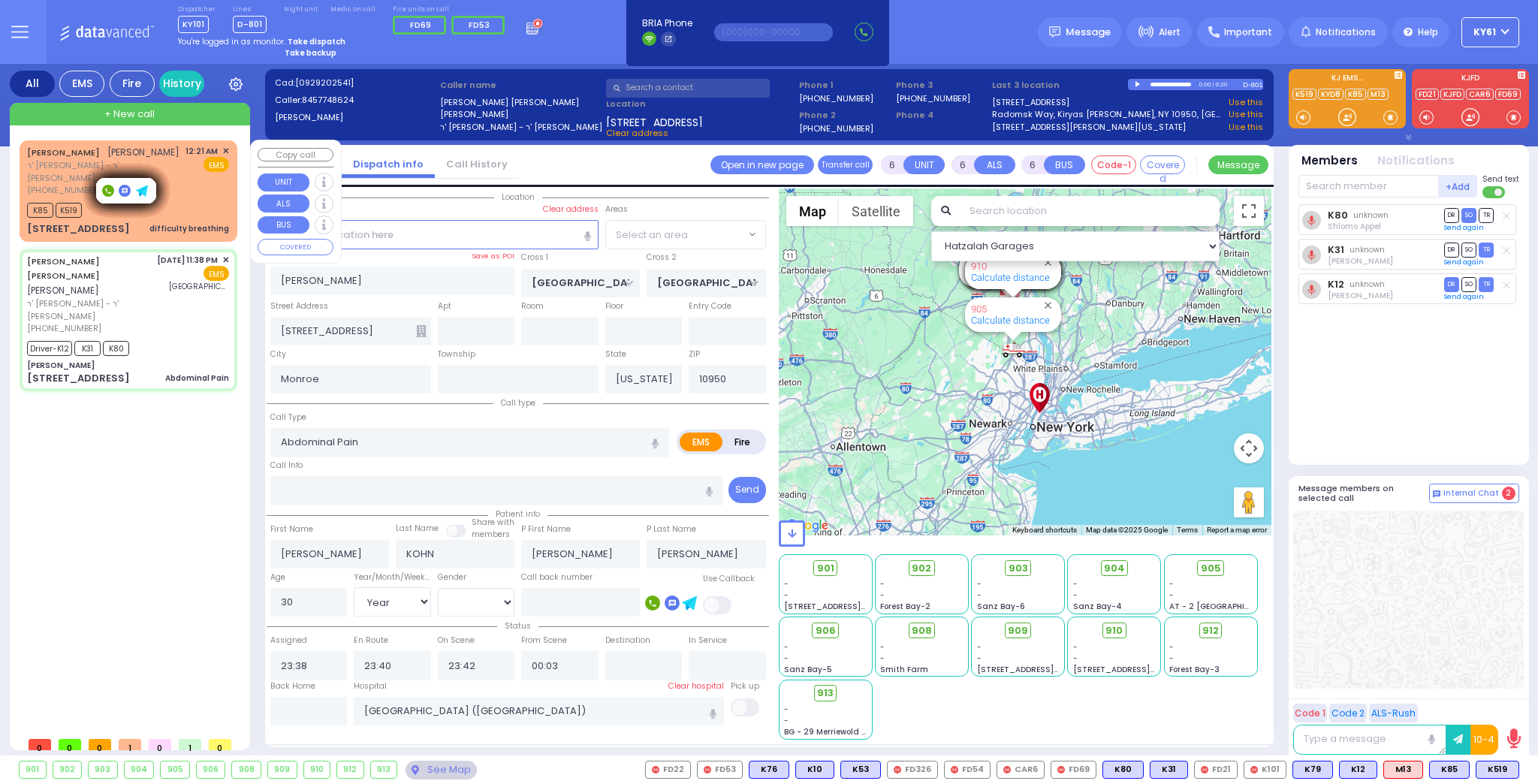
select select "SECTION 5"
select select
radio input "true"
select select "Year"
select select "[DEMOGRAPHIC_DATA]"
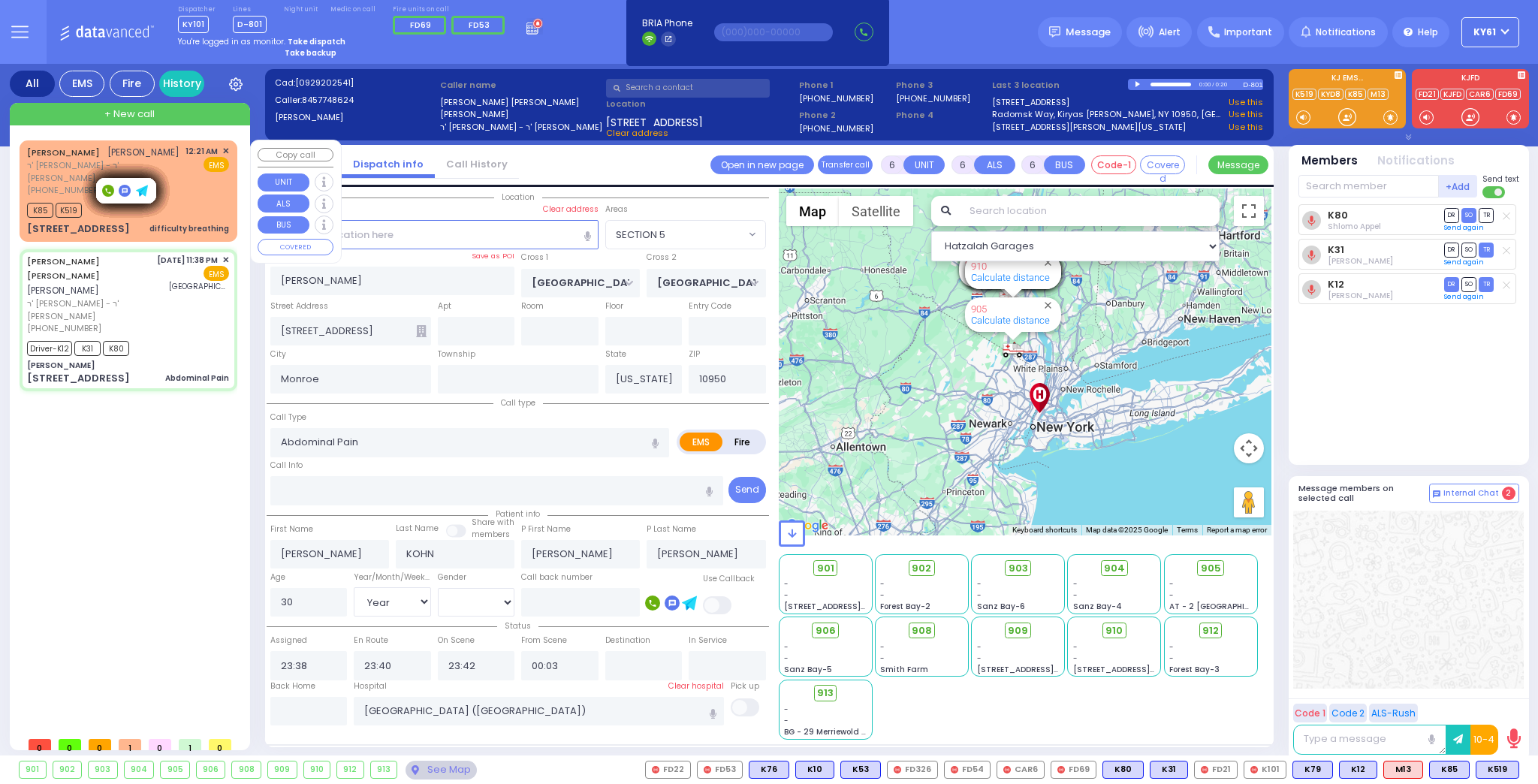
select select "Hatzalah Garages"
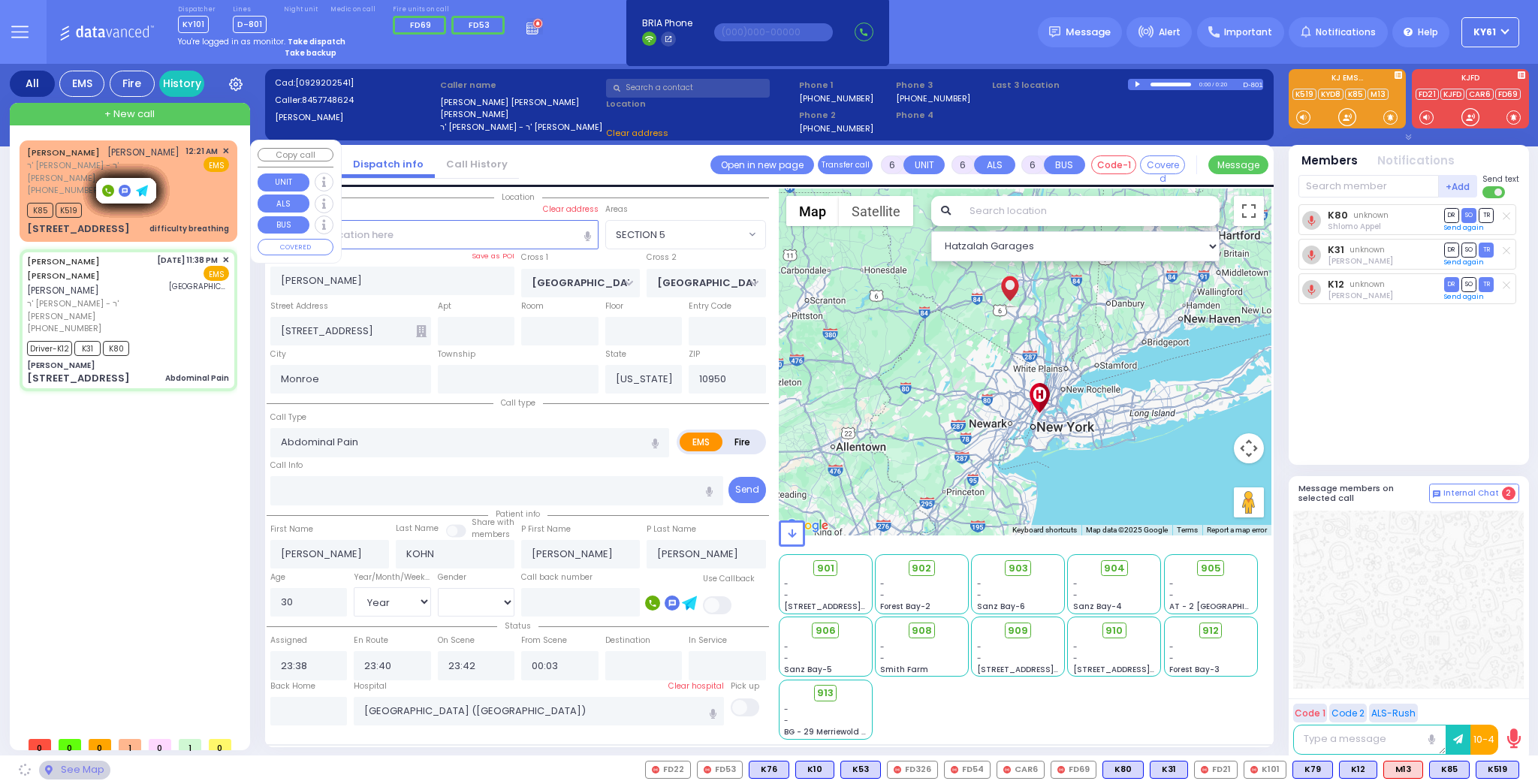
select select "SECTION 5"
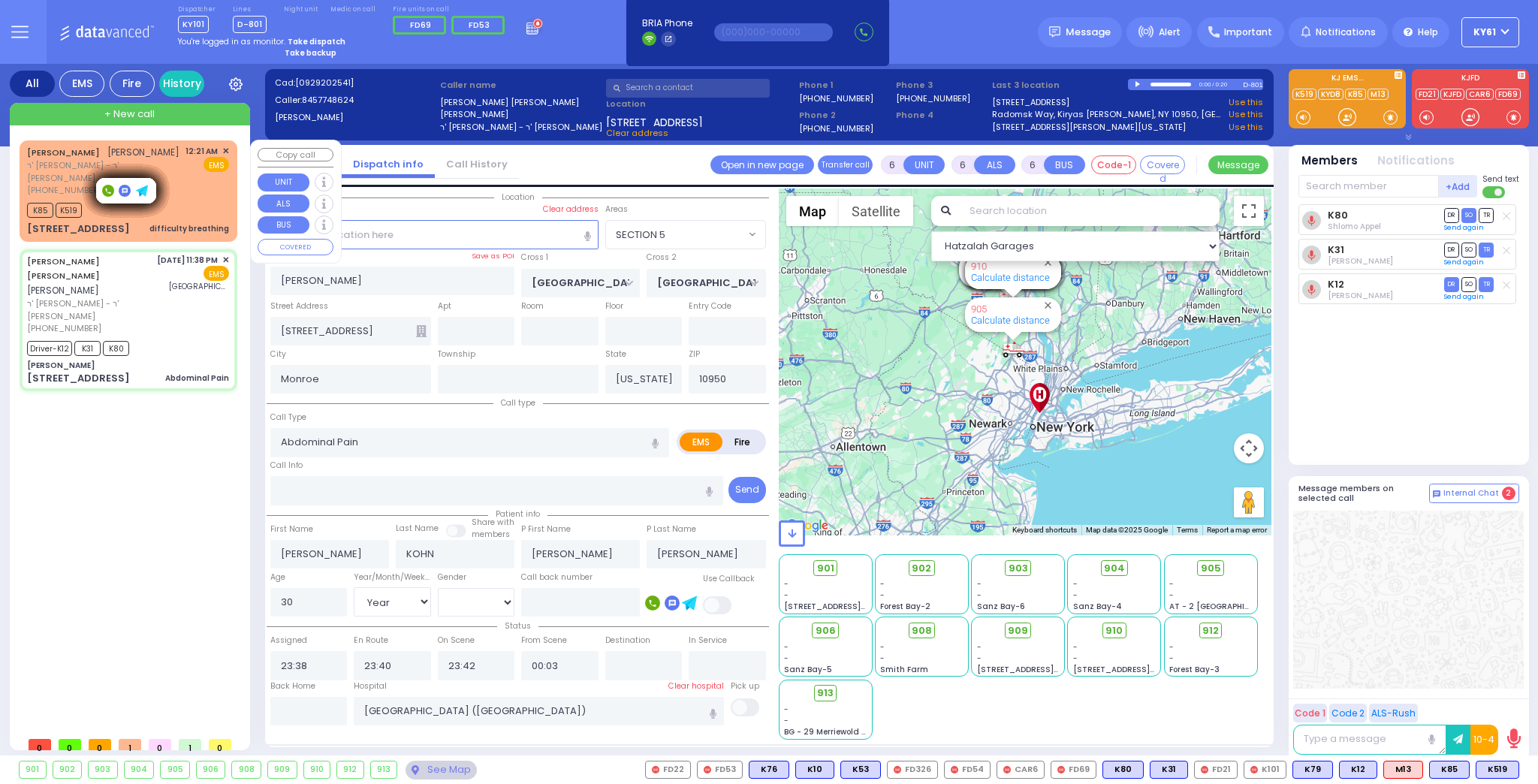
select select
